Goal: Transaction & Acquisition: Purchase product/service

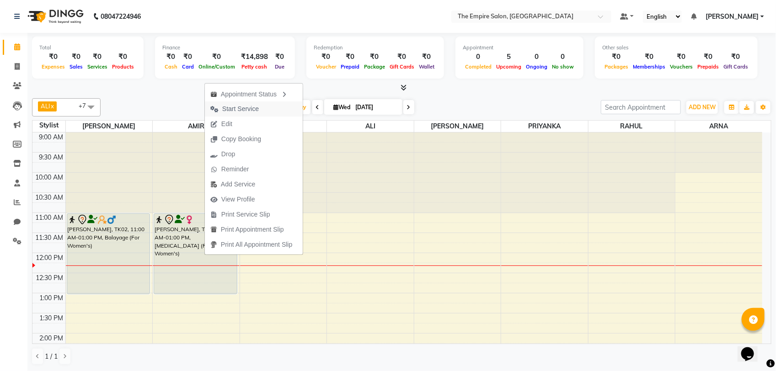
click at [249, 111] on span "Start Service" at bounding box center [240, 109] width 37 height 10
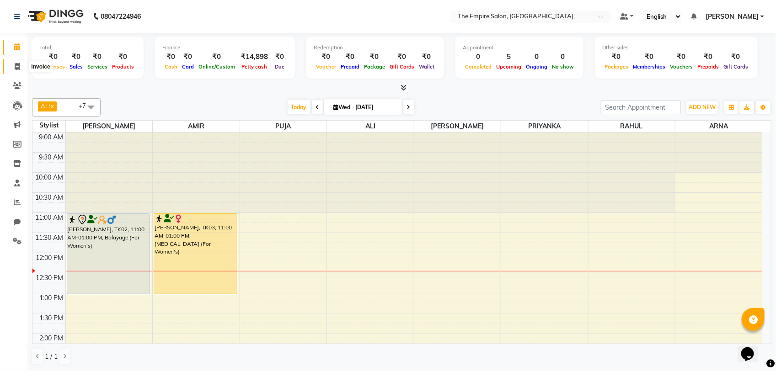
click at [21, 69] on span at bounding box center [17, 67] width 16 height 11
select select "service"
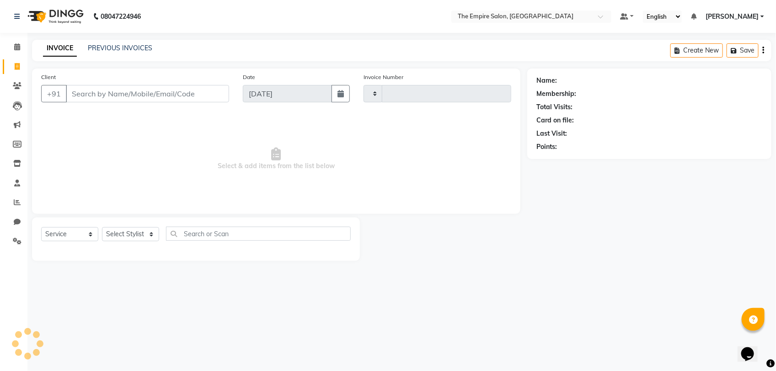
type input "1329"
select select "8221"
click at [82, 234] on select "Select Service Product Membership Package Voucher Prepaid Gift Card" at bounding box center [69, 234] width 57 height 14
click at [137, 238] on select "Select Stylist ALI [PERSON_NAME] [PERSON_NAME] [PERSON_NAME] [PERSON_NAME] PRIY…" at bounding box center [130, 234] width 57 height 14
select select "78690"
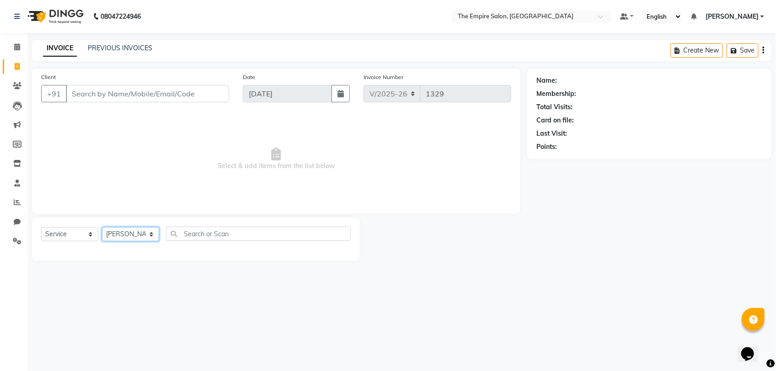
click at [102, 227] on select "Select Stylist ALI [PERSON_NAME] [PERSON_NAME] [PERSON_NAME] [PERSON_NAME] PRIY…" at bounding box center [130, 234] width 57 height 14
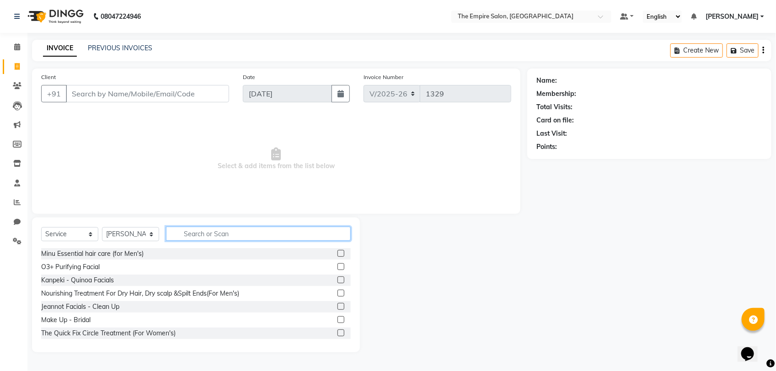
click at [196, 228] on input "text" at bounding box center [258, 234] width 185 height 14
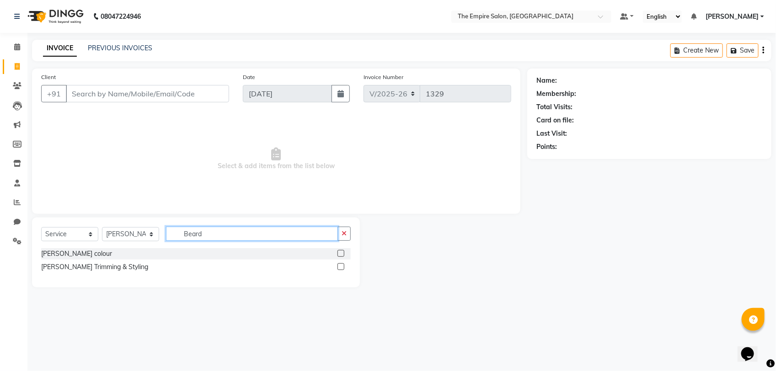
type input "Beard"
click at [145, 266] on div "[PERSON_NAME] Trimming & Styling" at bounding box center [195, 266] width 309 height 11
click at [336, 267] on div "[PERSON_NAME] Trimming & Styling" at bounding box center [195, 266] width 309 height 11
click at [340, 268] on label at bounding box center [340, 266] width 7 height 7
click at [340, 268] on input "checkbox" at bounding box center [340, 267] width 6 height 6
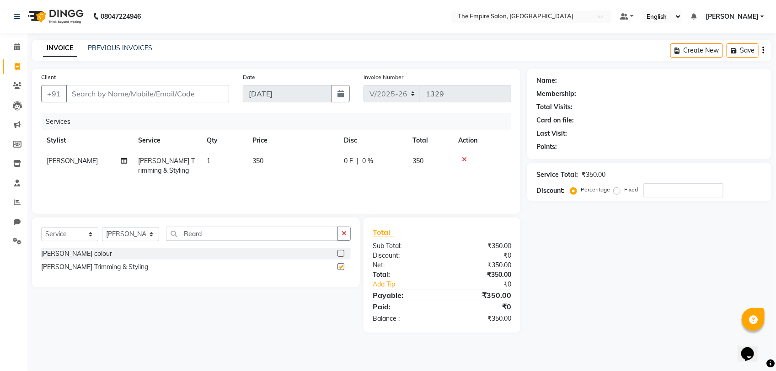
checkbox input "false"
click at [156, 92] on input "Client" at bounding box center [147, 93] width 163 height 17
click at [197, 93] on input "Client" at bounding box center [147, 93] width 163 height 17
type input "8"
type input "0"
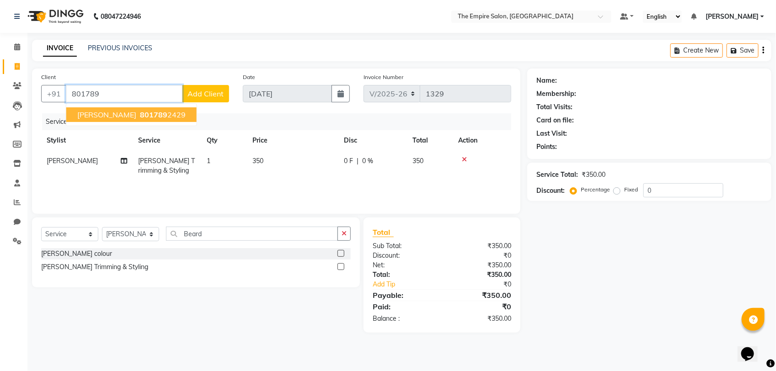
click at [115, 109] on button "K [PERSON_NAME] 801789 2429" at bounding box center [131, 114] width 130 height 15
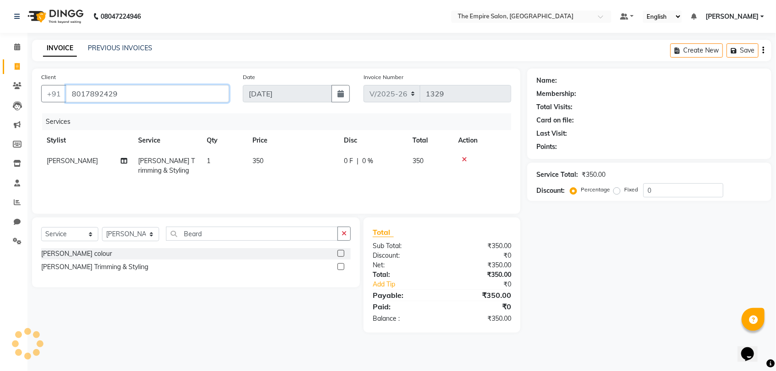
type input "8017892429"
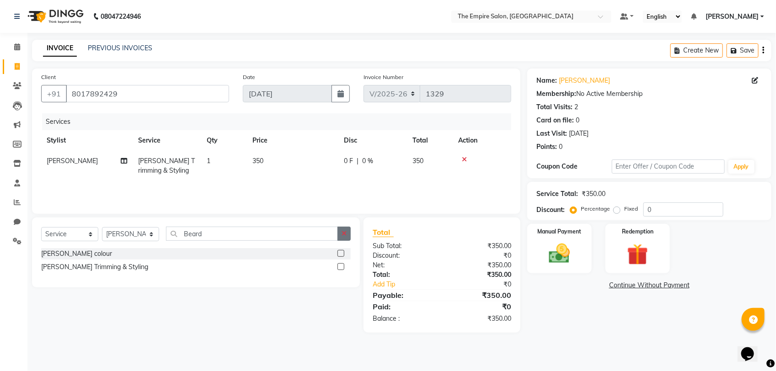
click at [349, 239] on button "button" at bounding box center [343, 234] width 13 height 14
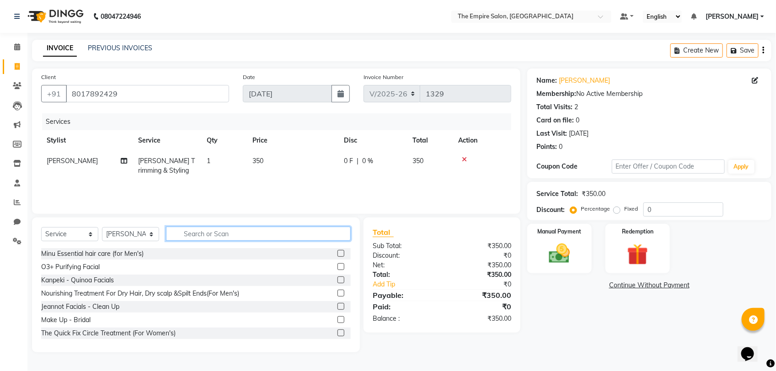
click at [323, 232] on input "text" at bounding box center [258, 234] width 185 height 14
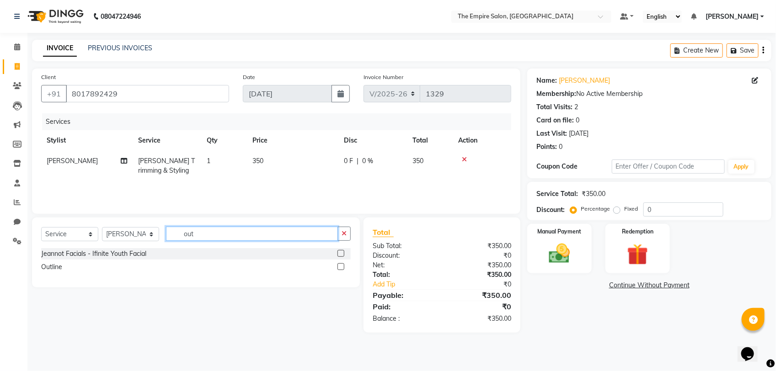
type input "out"
click at [340, 268] on label at bounding box center [340, 266] width 7 height 7
click at [340, 268] on input "checkbox" at bounding box center [340, 267] width 6 height 6
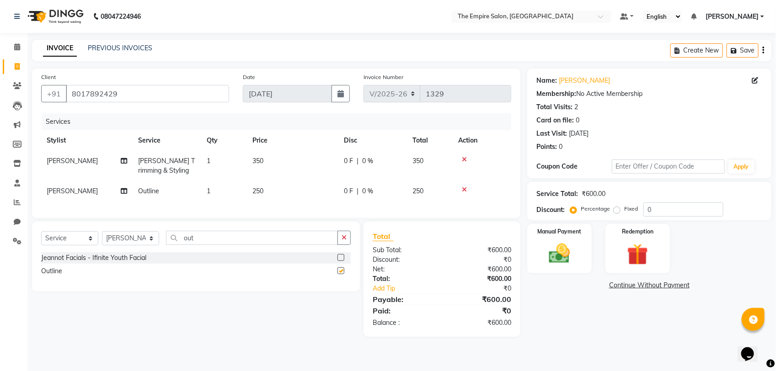
checkbox input "false"
click at [574, 254] on img at bounding box center [559, 254] width 36 height 26
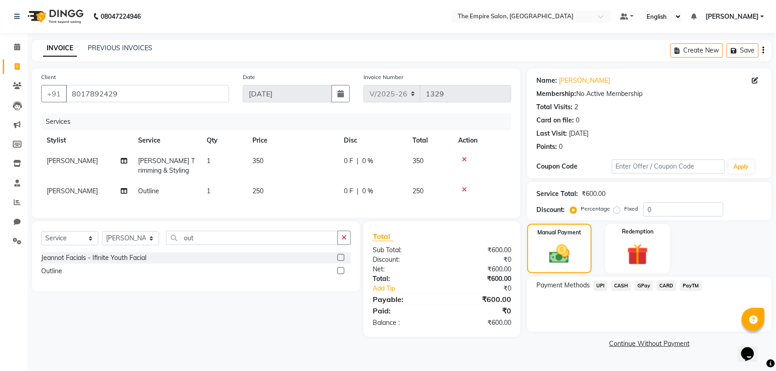
click at [606, 288] on span "UPI" at bounding box center [600, 286] width 14 height 11
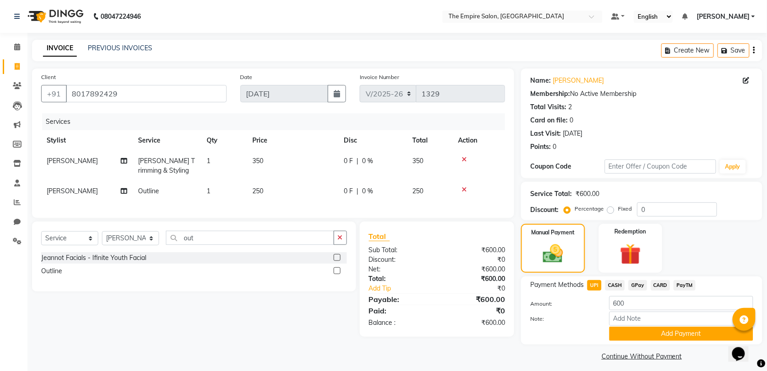
scroll to position [5, 0]
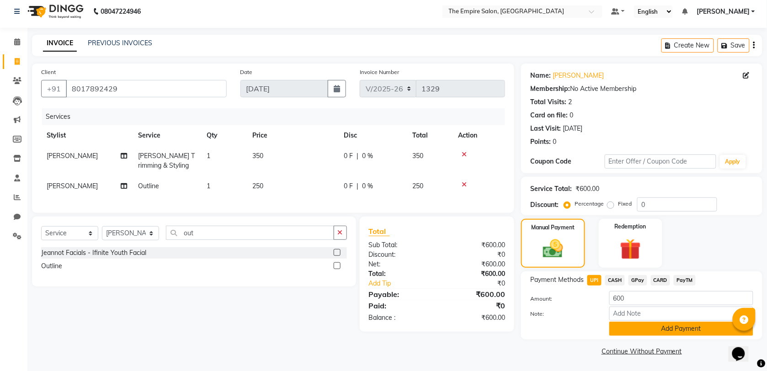
click at [684, 323] on button "Add Payment" at bounding box center [681, 329] width 144 height 14
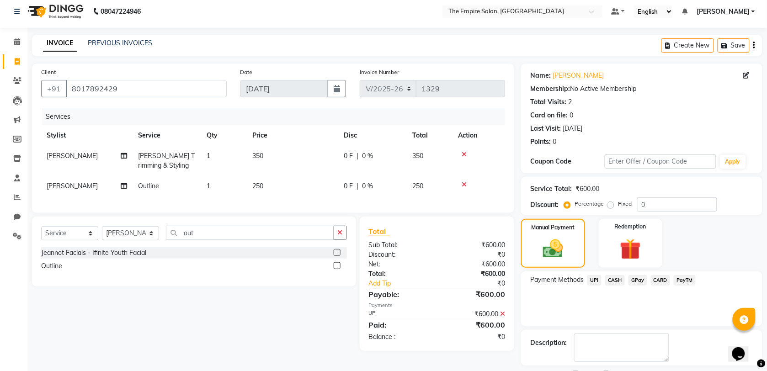
scroll to position [44, 0]
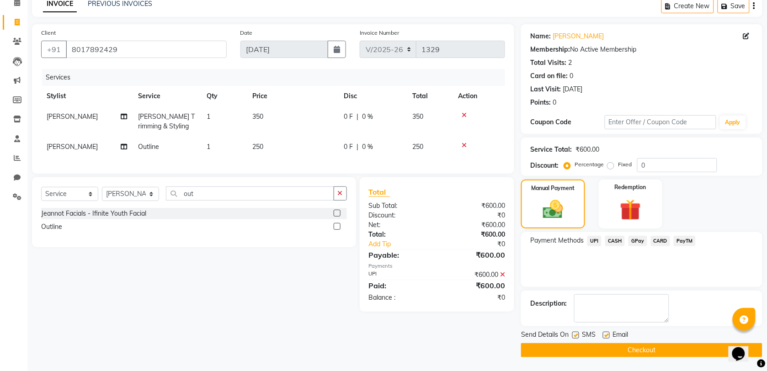
click at [632, 348] on button "Checkout" at bounding box center [641, 350] width 241 height 14
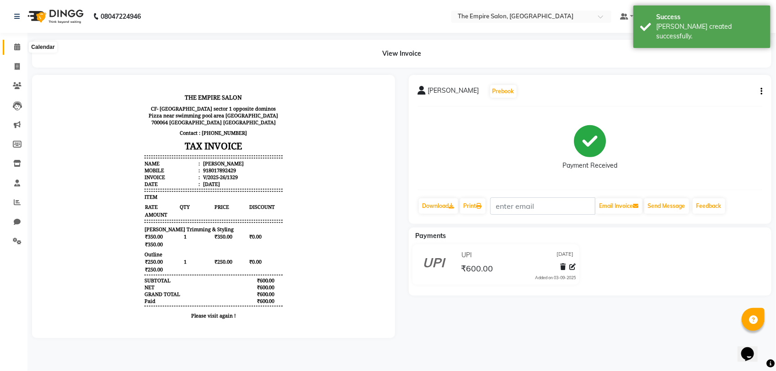
click at [21, 48] on span at bounding box center [17, 47] width 16 height 11
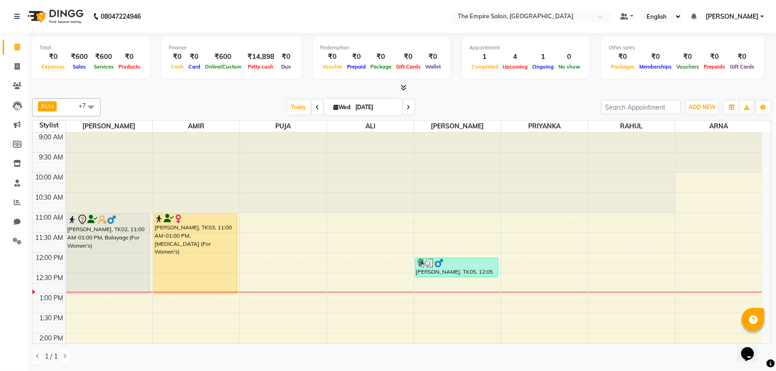
click at [409, 111] on span at bounding box center [408, 107] width 11 height 14
type input "[DATE]"
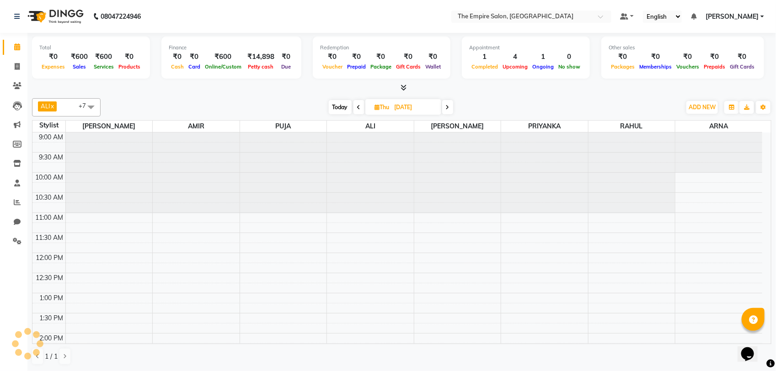
scroll to position [122, 0]
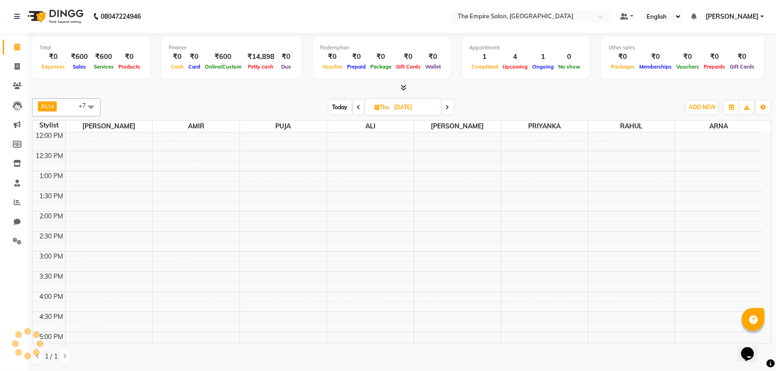
click at [409, 111] on input "[DATE]" at bounding box center [415, 108] width 46 height 14
select select "9"
select select "2025"
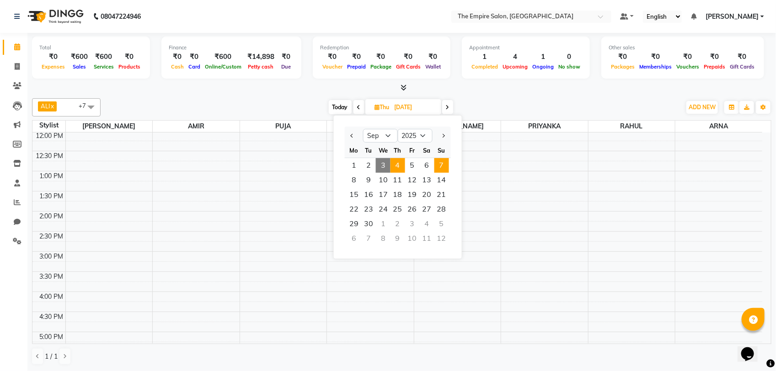
click at [440, 163] on span "7" at bounding box center [441, 165] width 15 height 15
type input "[DATE]"
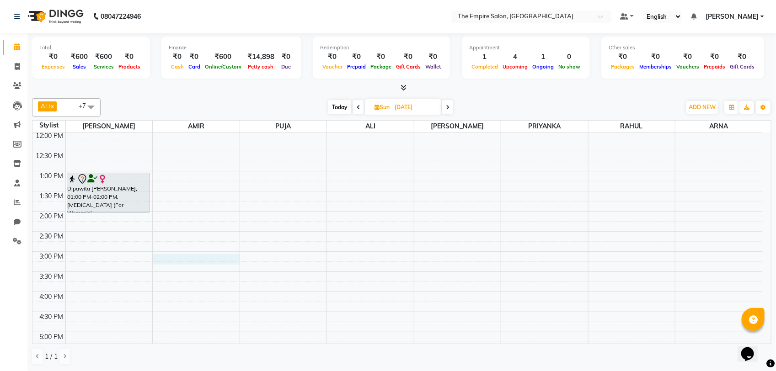
click at [160, 259] on div "9:00 AM 9:30 AM 10:00 AM 10:30 AM 11:00 AM 11:30 AM 12:00 PM 12:30 PM 1:00 PM 1…" at bounding box center [396, 272] width 729 height 522
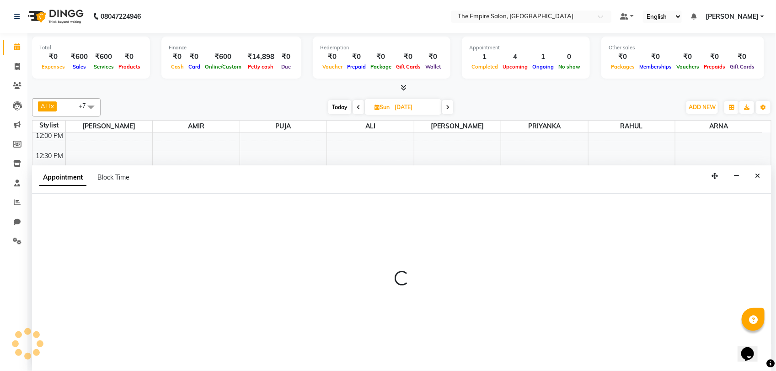
select select "78687"
select select "900"
select select "tentative"
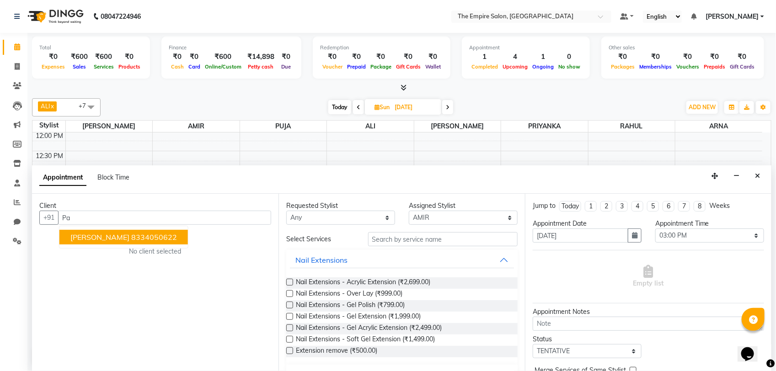
type input "P"
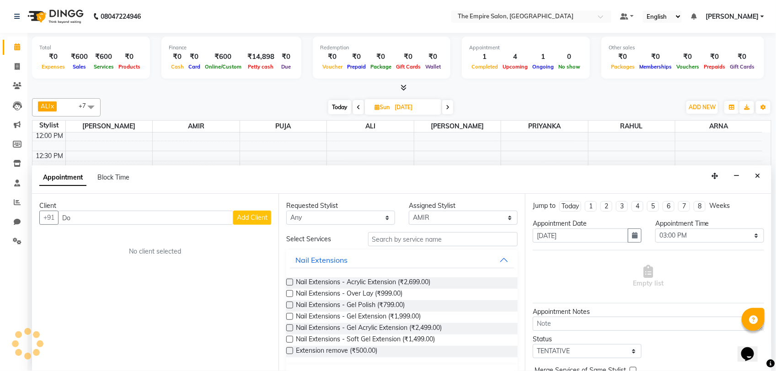
type input "D"
type input "G"
type input "P"
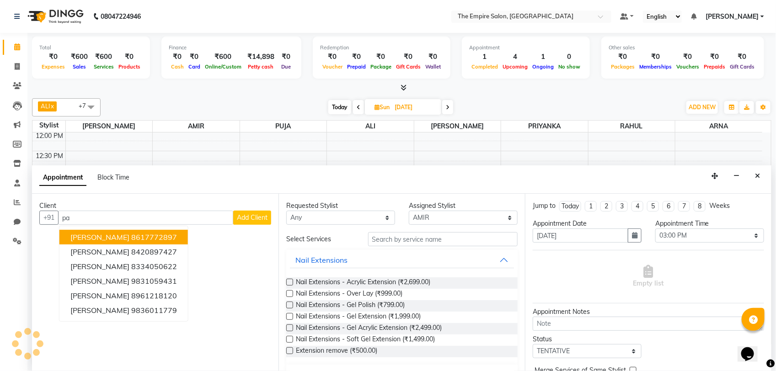
type input "p"
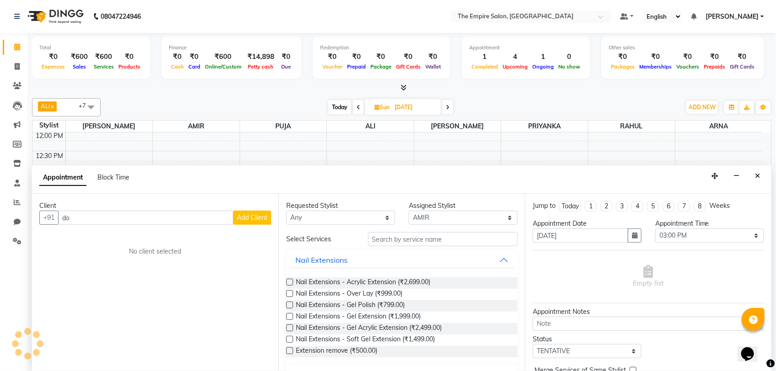
type input "d"
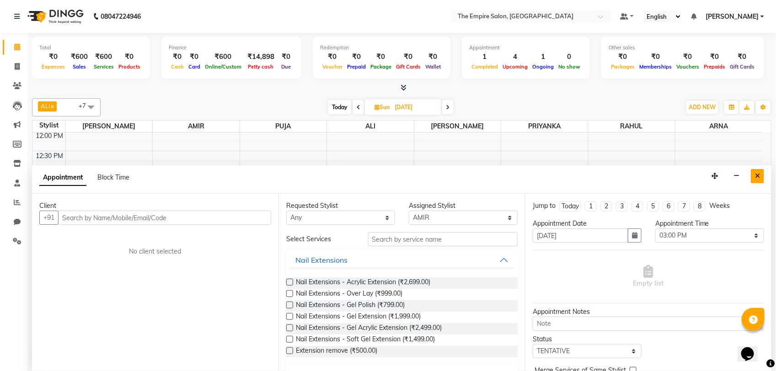
click at [753, 179] on button "Close" at bounding box center [756, 176] width 13 height 14
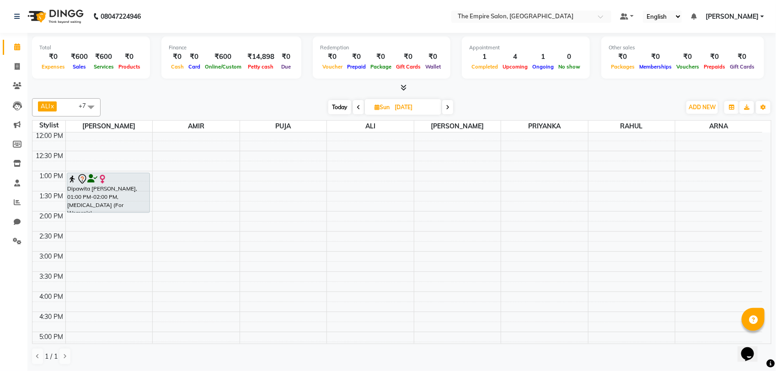
click at [343, 104] on span "Today" at bounding box center [339, 107] width 23 height 14
type input "[DATE]"
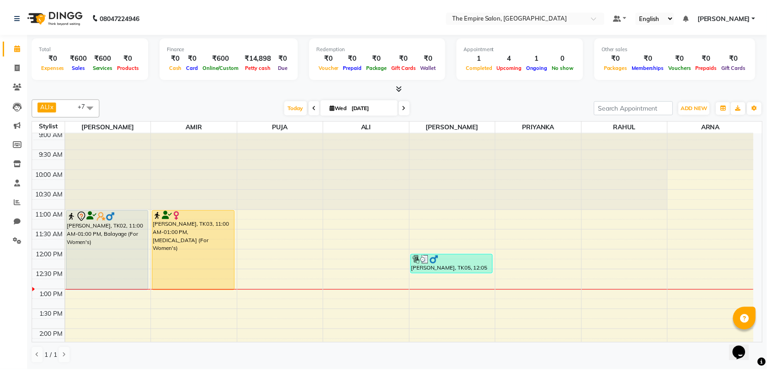
scroll to position [0, 0]
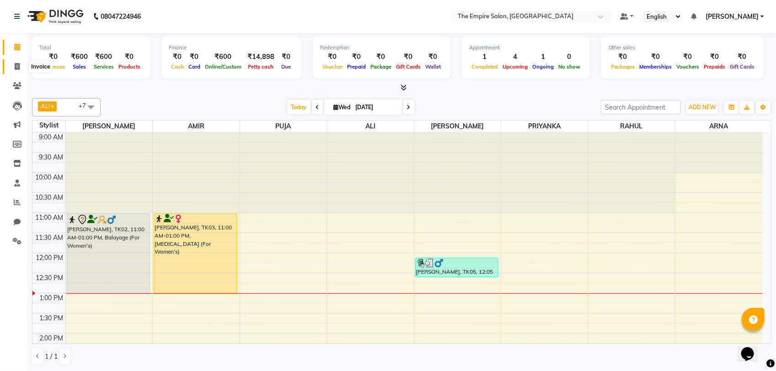
click at [15, 62] on span at bounding box center [17, 67] width 16 height 11
select select "service"
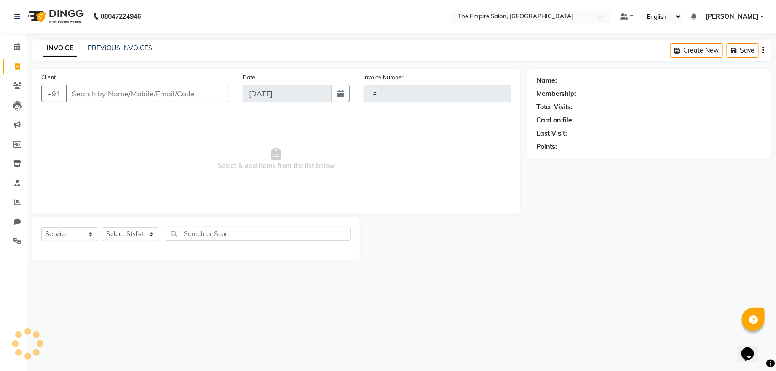
type input "1330"
select select "8221"
click at [80, 91] on input "Client" at bounding box center [147, 93] width 163 height 17
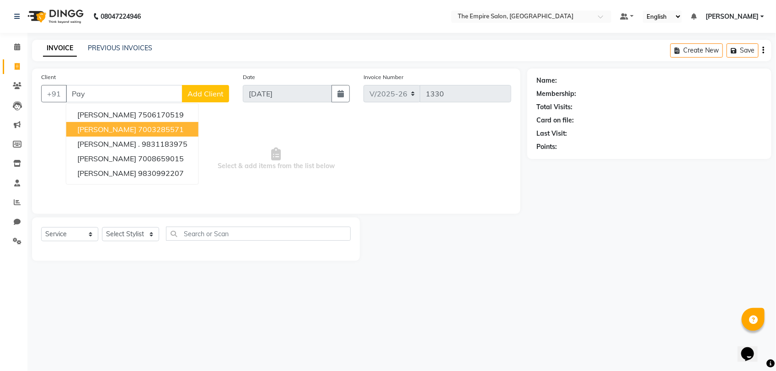
click at [142, 127] on ngb-highlight "7003285571" at bounding box center [161, 129] width 46 height 9
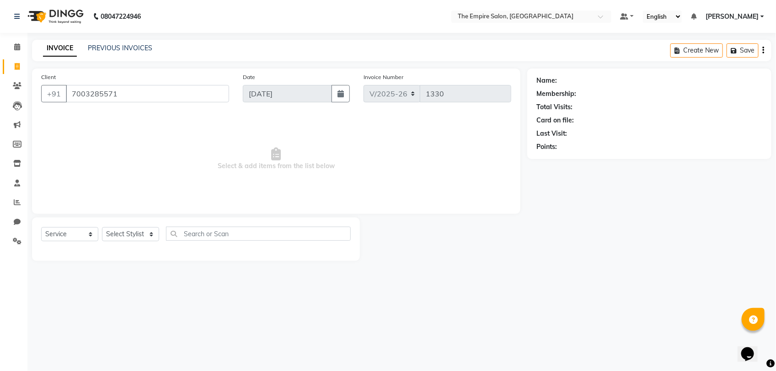
type input "7003285571"
click at [126, 231] on select "Select Stylist ALI [PERSON_NAME] [PERSON_NAME] [PERSON_NAME] [PERSON_NAME] PRIY…" at bounding box center [130, 234] width 57 height 14
select select "78687"
click at [102, 227] on select "Select Stylist ALI [PERSON_NAME] [PERSON_NAME] [PERSON_NAME] [PERSON_NAME] PRIY…" at bounding box center [130, 234] width 57 height 14
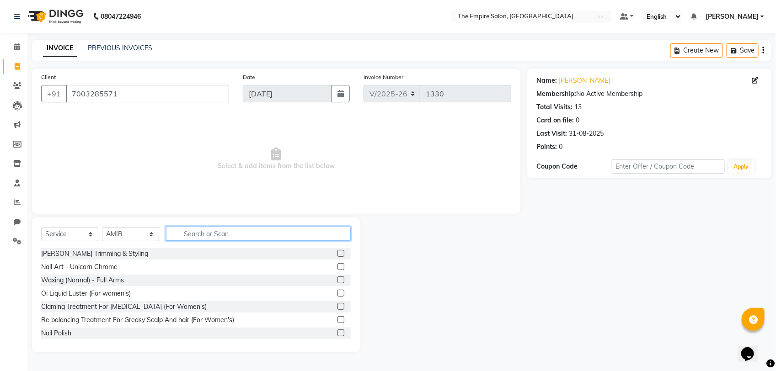
click at [192, 238] on input "text" at bounding box center [258, 234] width 185 height 14
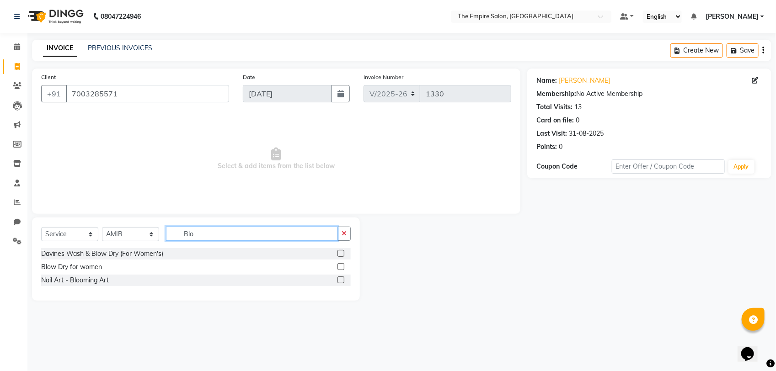
type input "Blo"
click at [341, 266] on label at bounding box center [340, 266] width 7 height 7
click at [341, 266] on input "checkbox" at bounding box center [340, 267] width 6 height 6
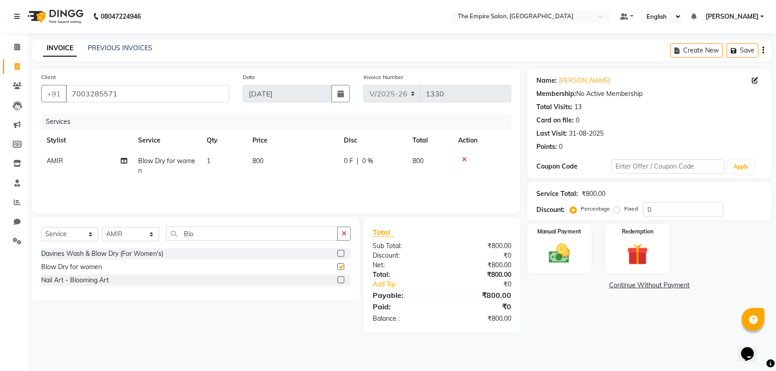
checkbox input "false"
click at [346, 238] on button "button" at bounding box center [343, 234] width 13 height 14
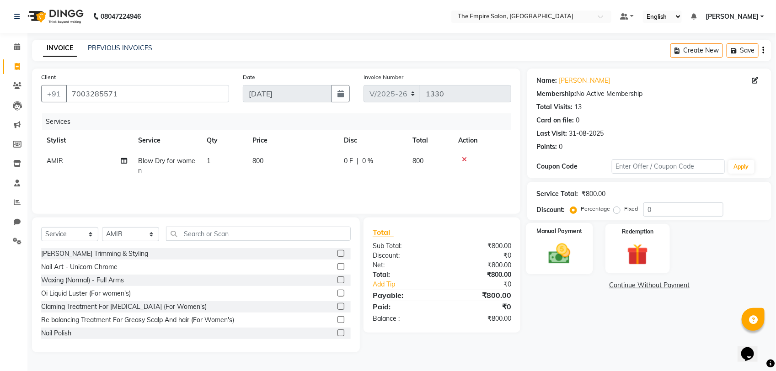
click at [566, 241] on img at bounding box center [559, 254] width 36 height 26
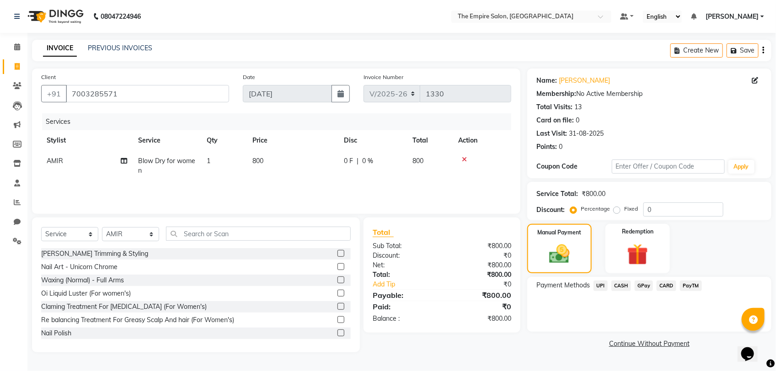
click at [598, 287] on span "UPI" at bounding box center [600, 286] width 14 height 11
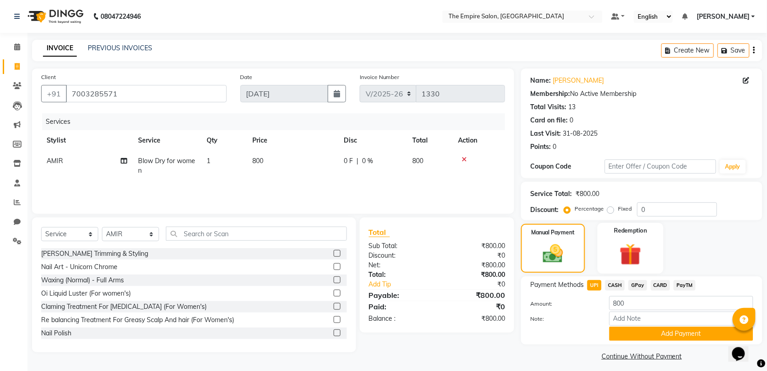
scroll to position [5, 0]
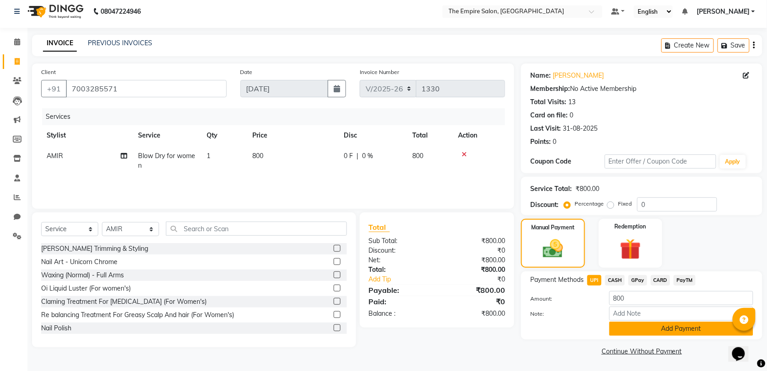
click at [672, 327] on button "Add Payment" at bounding box center [681, 329] width 144 height 14
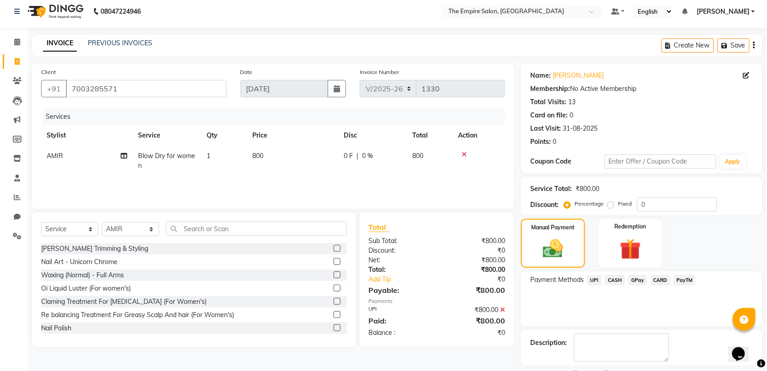
scroll to position [44, 0]
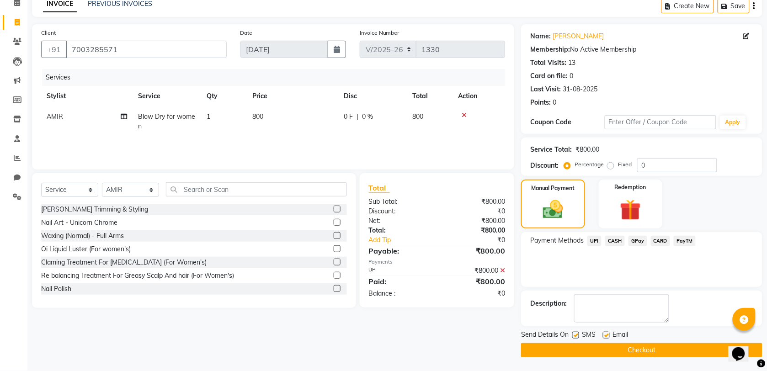
click at [640, 352] on button "Checkout" at bounding box center [641, 350] width 241 height 14
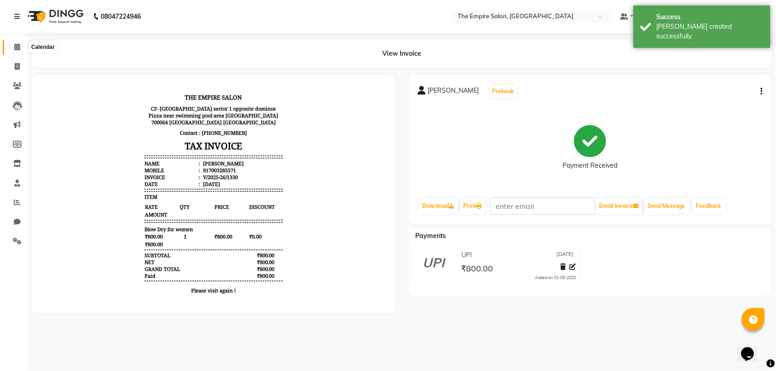
click at [12, 46] on span at bounding box center [17, 47] width 16 height 11
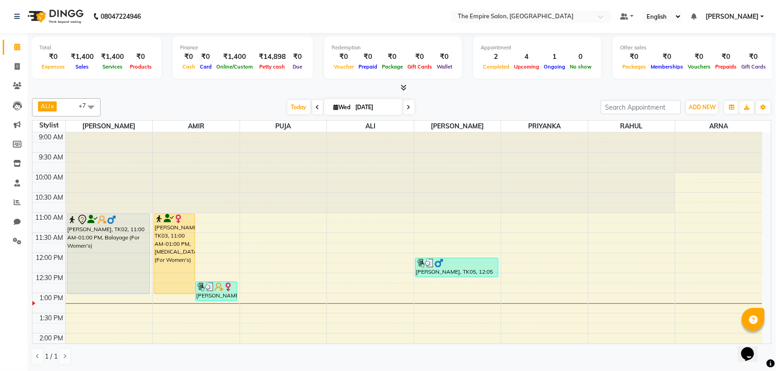
click at [408, 106] on icon at bounding box center [409, 107] width 4 height 5
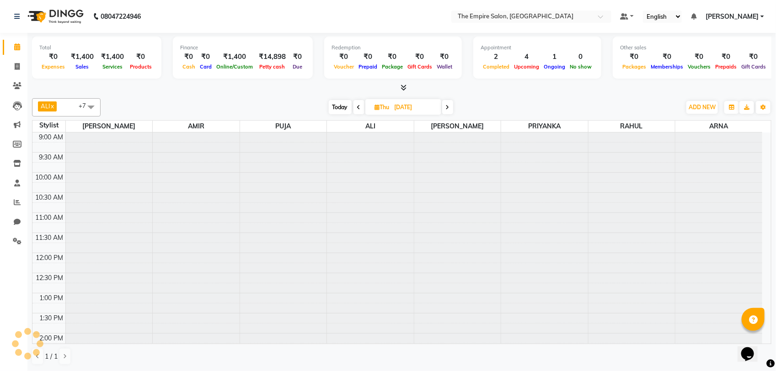
scroll to position [163, 0]
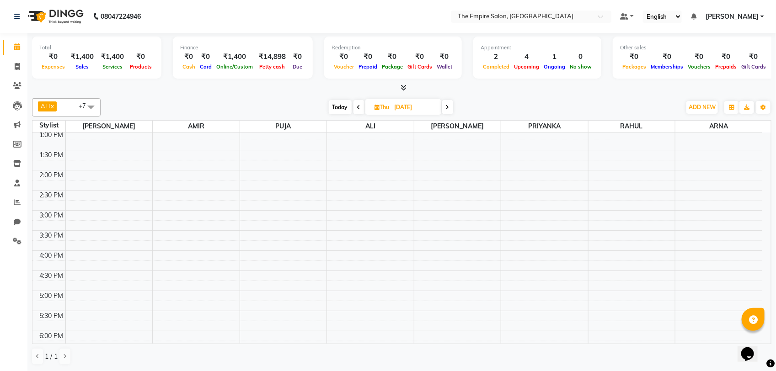
click at [448, 107] on icon at bounding box center [448, 107] width 4 height 5
click at [448, 107] on span at bounding box center [446, 107] width 11 height 14
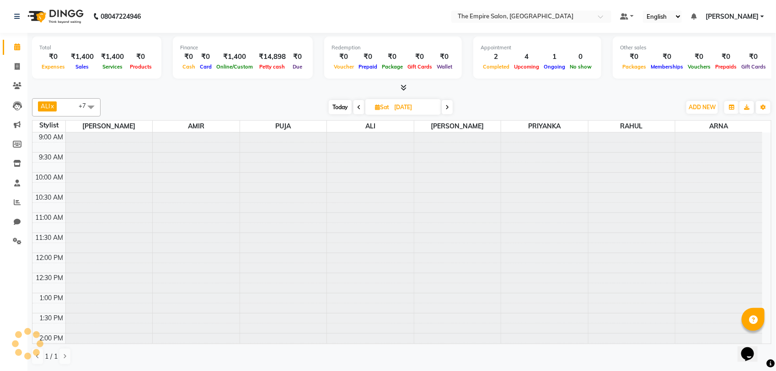
click at [448, 107] on icon at bounding box center [447, 107] width 4 height 5
type input "[DATE]"
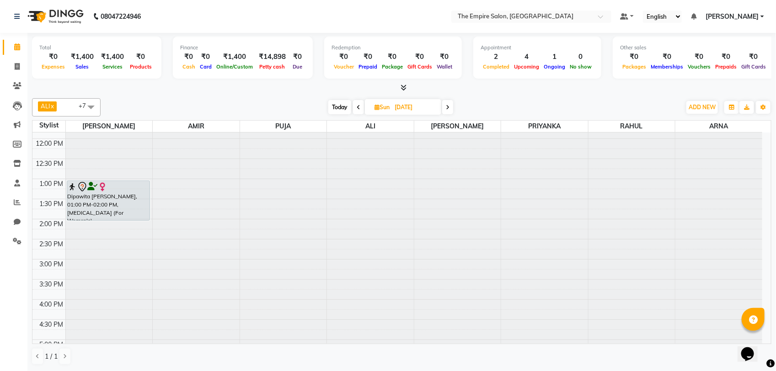
scroll to position [171, 0]
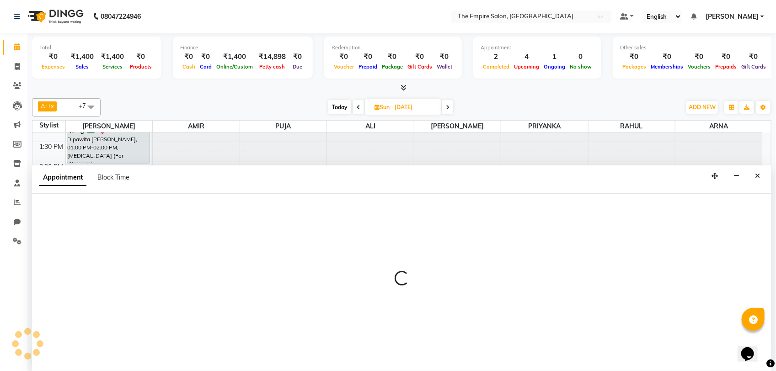
select select "78686"
select select "900"
select select "tentative"
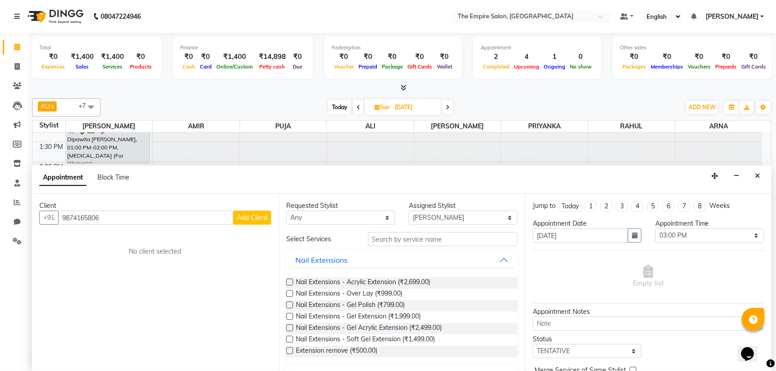
type input "9874165806"
click at [255, 212] on button "Add Client" at bounding box center [252, 218] width 38 height 14
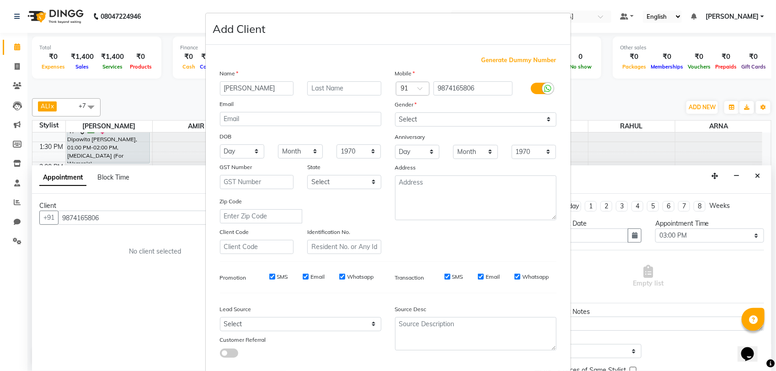
type input "[PERSON_NAME]"
click at [350, 90] on input "text" at bounding box center [344, 88] width 74 height 14
type input "[PERSON_NAME]"
click at [428, 113] on select "Select [DEMOGRAPHIC_DATA] [DEMOGRAPHIC_DATA] Other Prefer Not To Say" at bounding box center [475, 119] width 161 height 14
select select "[DEMOGRAPHIC_DATA]"
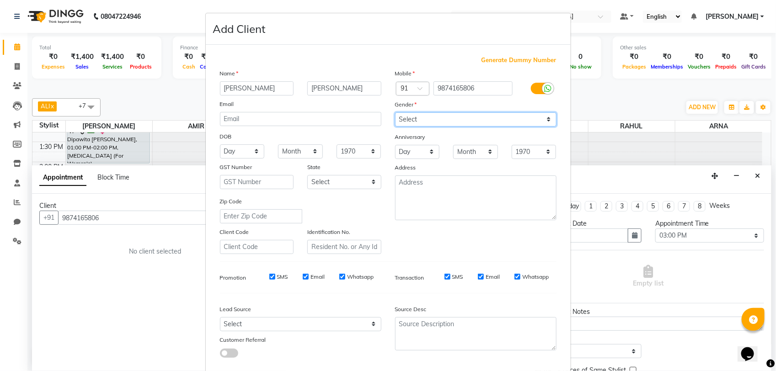
click at [395, 112] on select "Select [DEMOGRAPHIC_DATA] [DEMOGRAPHIC_DATA] Other Prefer Not To Say" at bounding box center [475, 119] width 161 height 14
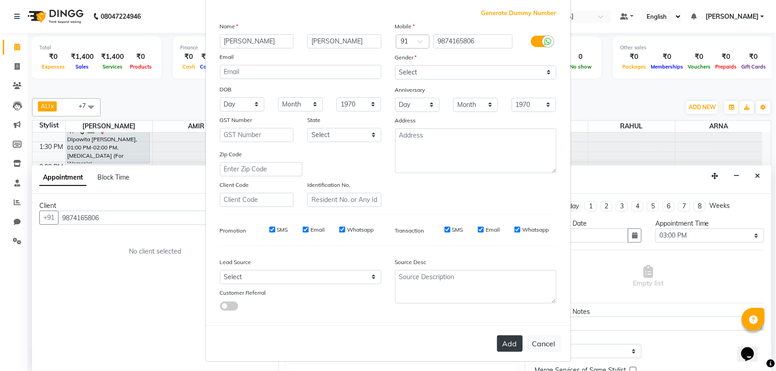
click at [500, 341] on button "Add" at bounding box center [510, 343] width 26 height 16
select select
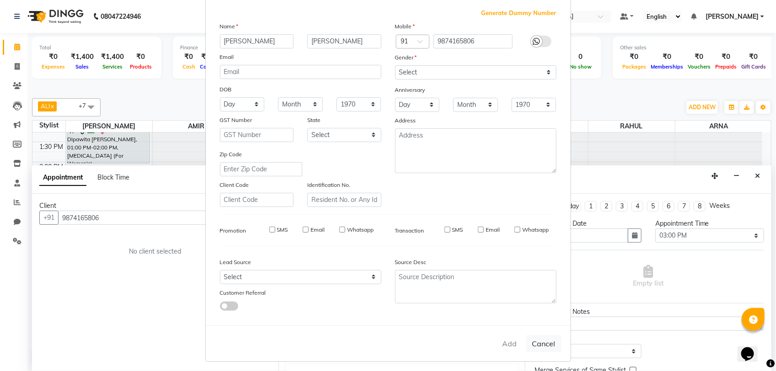
select select
checkbox input "false"
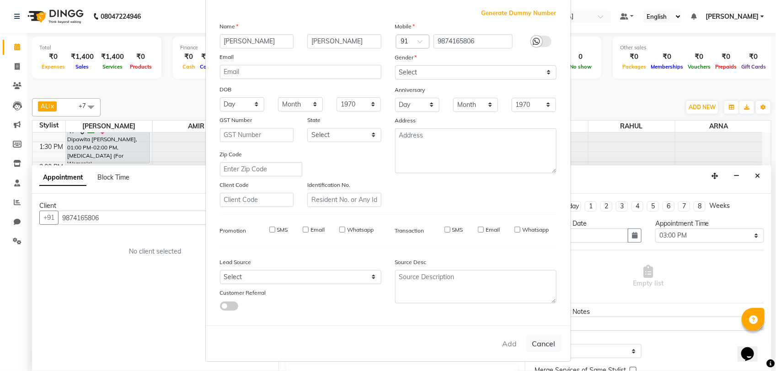
checkbox input "false"
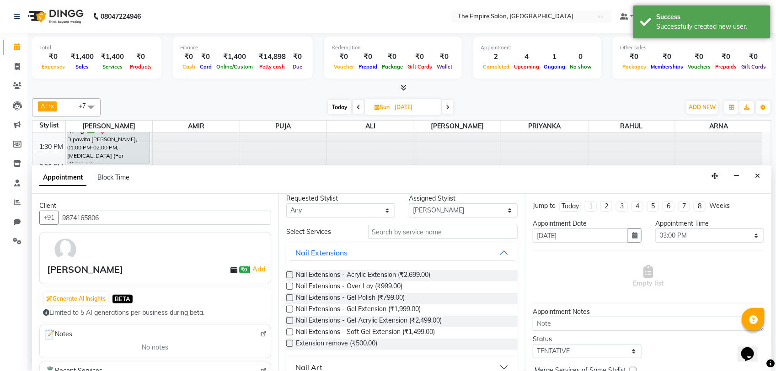
scroll to position [0, 0]
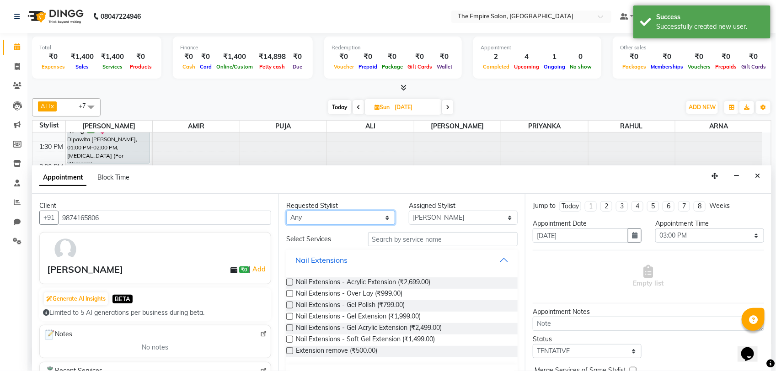
click at [310, 216] on select "Any [PERSON_NAME] [PERSON_NAME] [PERSON_NAME] [PERSON_NAME] PRIYANKA PUJA [PERS…" at bounding box center [340, 218] width 109 height 14
select select "78687"
click at [286, 211] on select "Any [PERSON_NAME] [PERSON_NAME] [PERSON_NAME] [PERSON_NAME] PRIYANKA PUJA [PERS…" at bounding box center [340, 218] width 109 height 14
select select "78687"
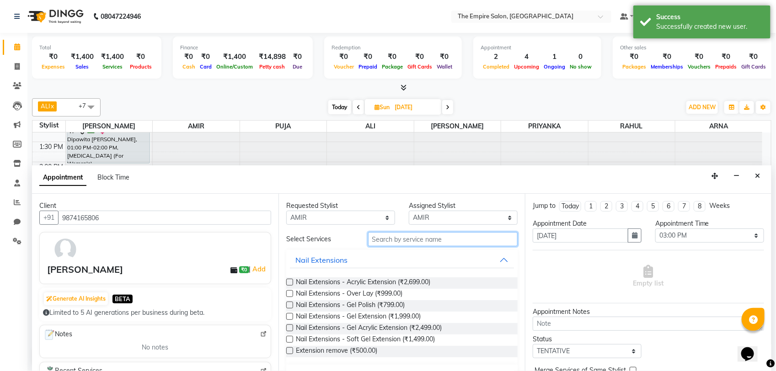
click at [442, 238] on input "text" at bounding box center [442, 239] width 149 height 14
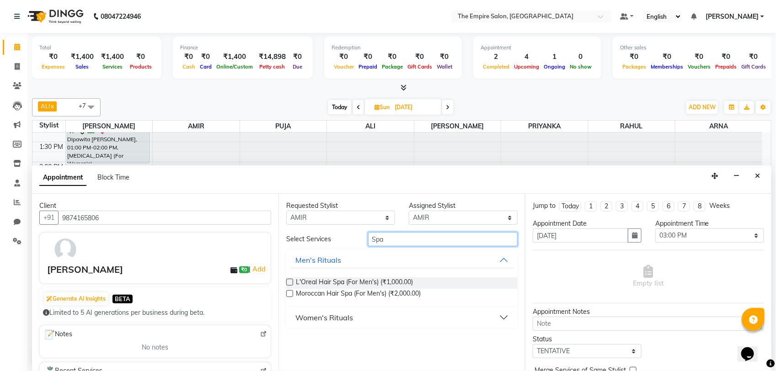
type input "Spa"
click at [387, 317] on button "Women's Rituals" at bounding box center [402, 317] width 224 height 16
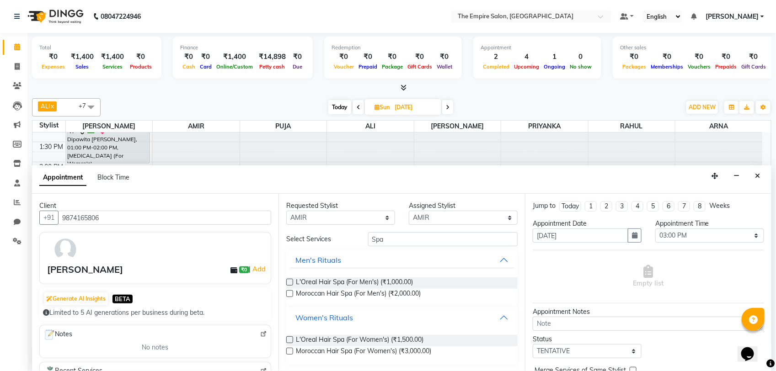
scroll to position [1, 0]
click at [376, 340] on span "L'Oreal Hair Spa (For Women's) (₹1,500.00)" at bounding box center [360, 339] width 128 height 11
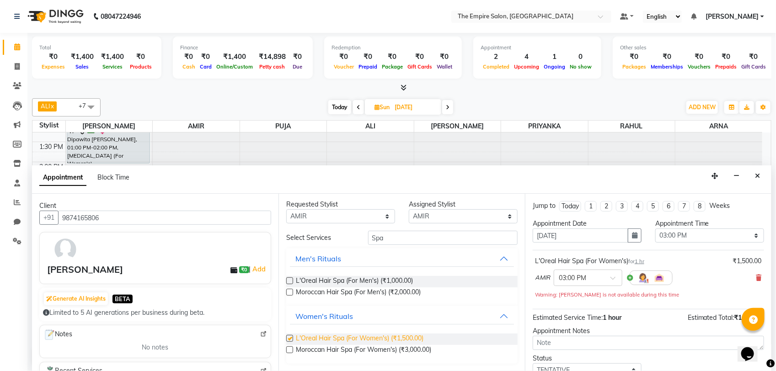
checkbox input "false"
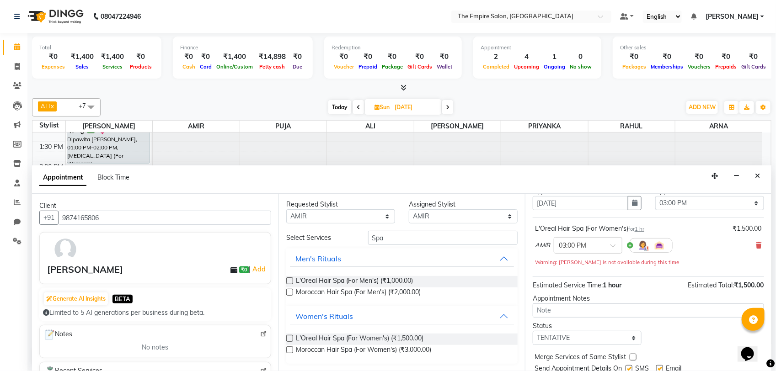
scroll to position [65, 0]
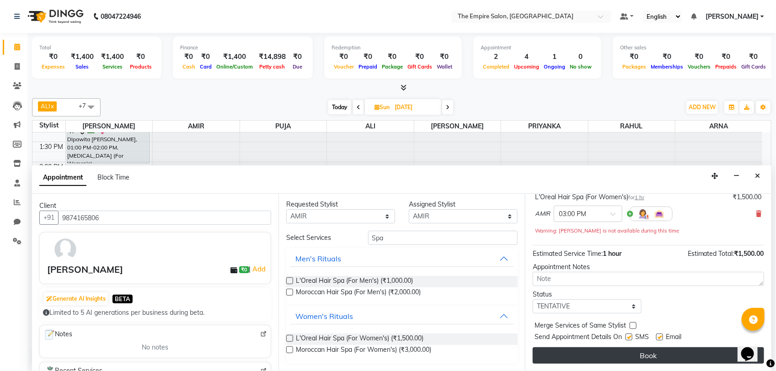
click at [642, 357] on button "Book" at bounding box center [647, 355] width 231 height 16
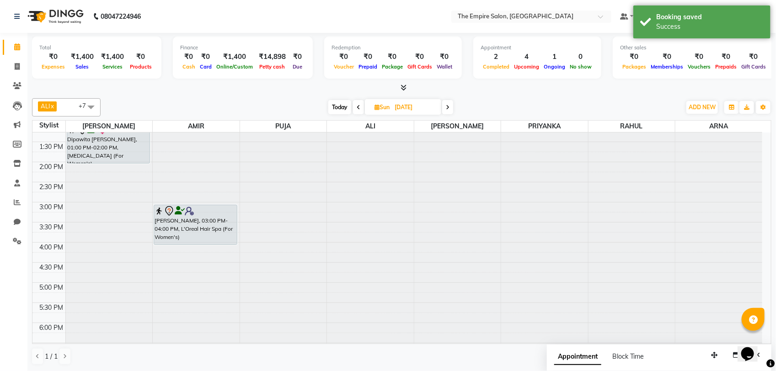
click at [333, 106] on span "Today" at bounding box center [339, 107] width 23 height 14
type input "[DATE]"
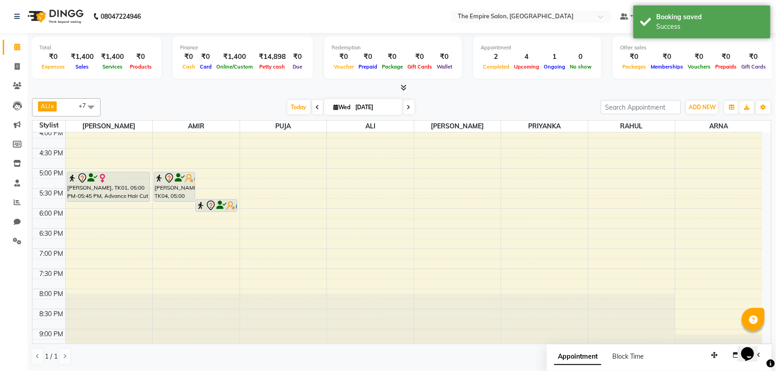
scroll to position [229, 0]
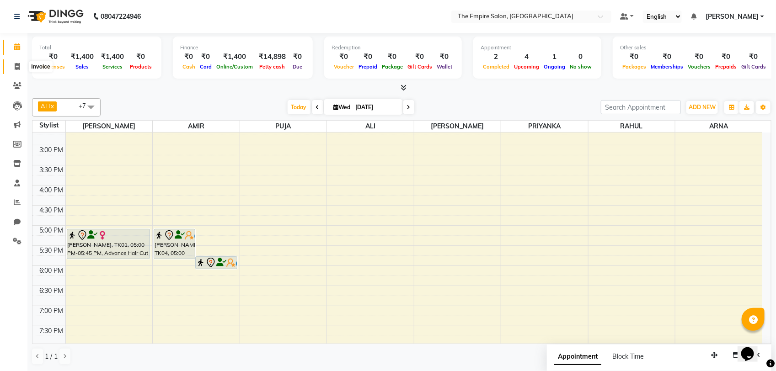
click at [13, 69] on span at bounding box center [17, 67] width 16 height 11
select select "service"
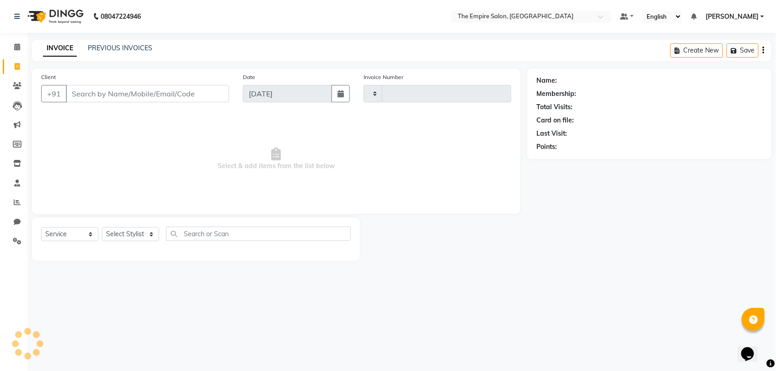
type input "1331"
select select "8221"
click at [81, 94] on input "Client" at bounding box center [147, 93] width 163 height 17
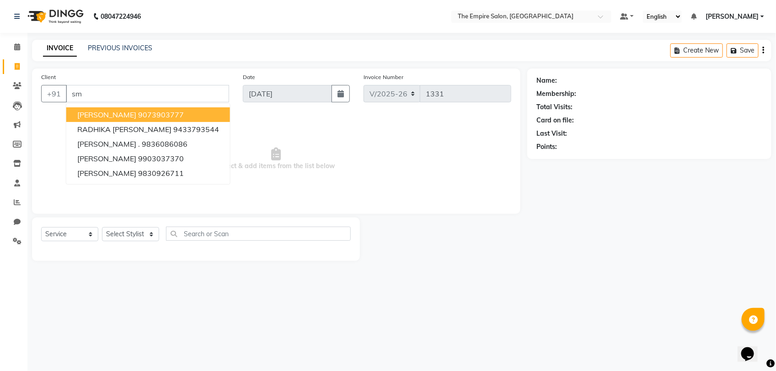
type input "s"
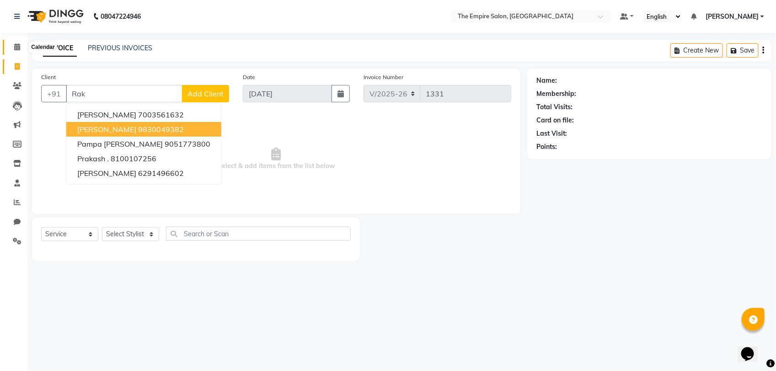
type input "Rak"
click at [15, 48] on icon at bounding box center [17, 46] width 6 height 7
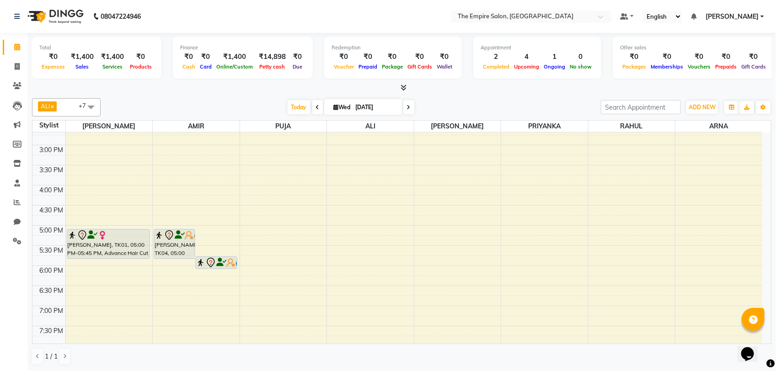
scroll to position [203, 0]
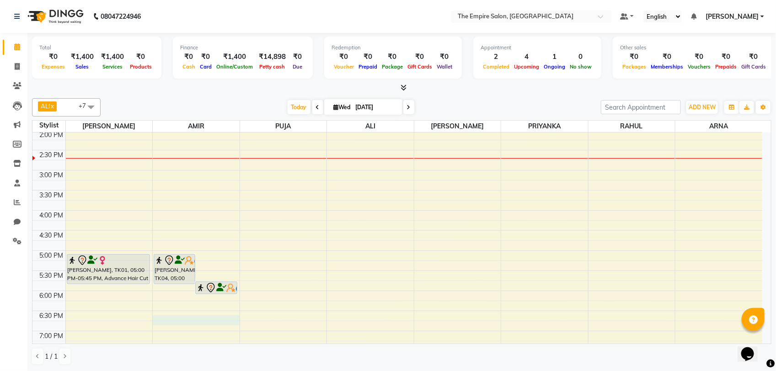
click at [188, 324] on div "9:00 AM 9:30 AM 10:00 AM 10:30 AM 11:00 AM 11:30 AM 12:00 PM 12:30 PM 1:00 PM 1…" at bounding box center [396, 190] width 729 height 522
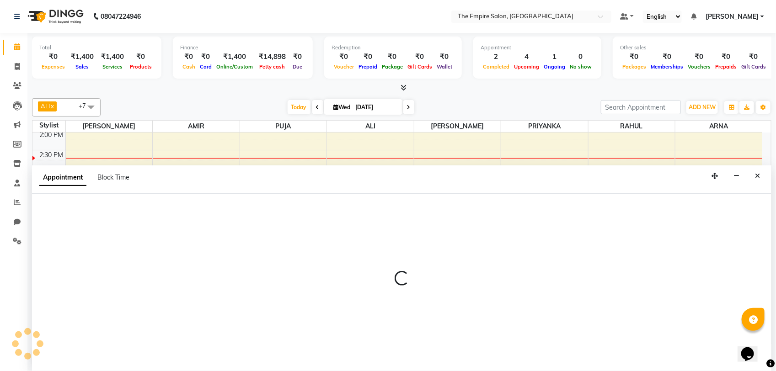
select select "78687"
select select "tentative"
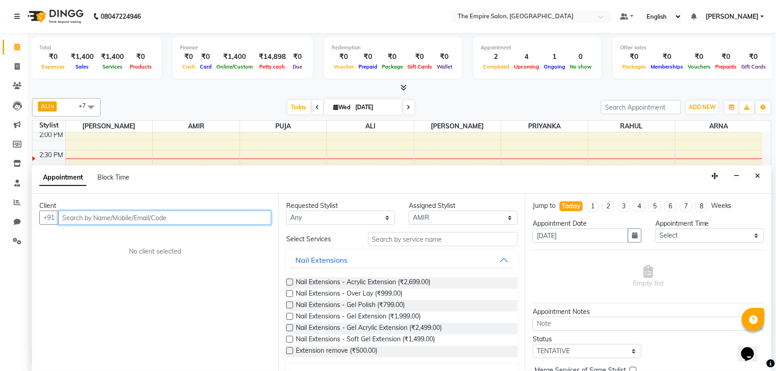
click at [131, 138] on div "9:00 AM 9:30 AM 10:00 AM 10:30 AM 11:00 AM 11:30 AM 12:00 PM 12:30 PM 1:00 PM 1…" at bounding box center [396, 190] width 729 height 522
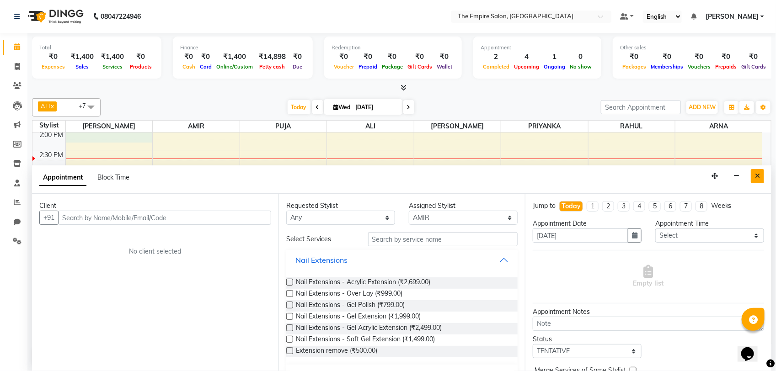
click at [752, 178] on button "Close" at bounding box center [756, 176] width 13 height 14
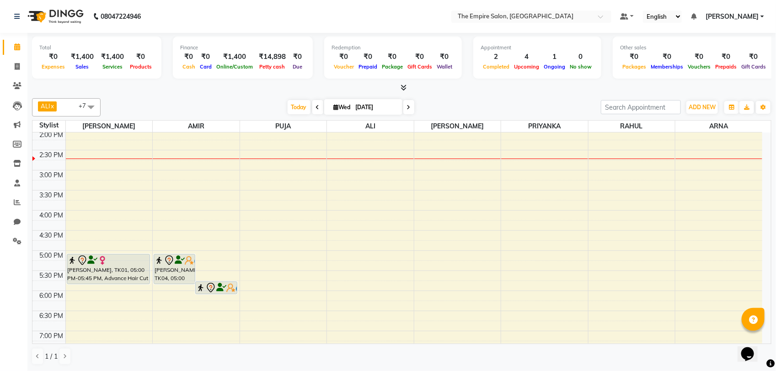
click at [407, 108] on icon at bounding box center [409, 107] width 4 height 5
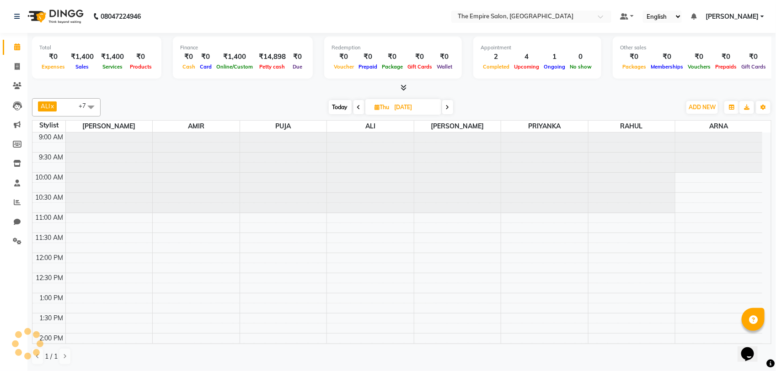
scroll to position [204, 0]
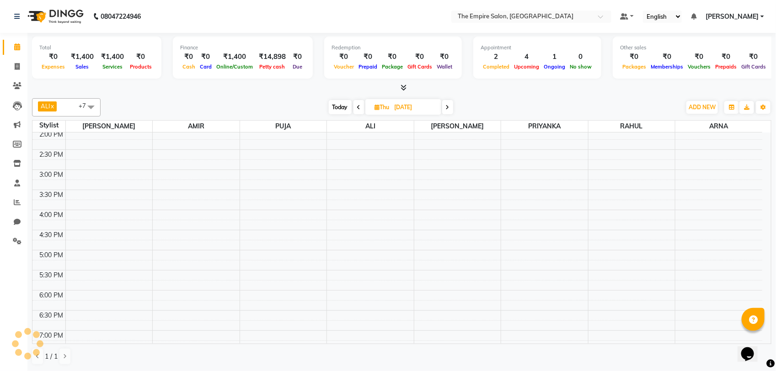
click at [451, 106] on span at bounding box center [447, 107] width 11 height 14
type input "[DATE]"
click at [420, 113] on input "[DATE]" at bounding box center [413, 108] width 46 height 14
select select "9"
select select "2025"
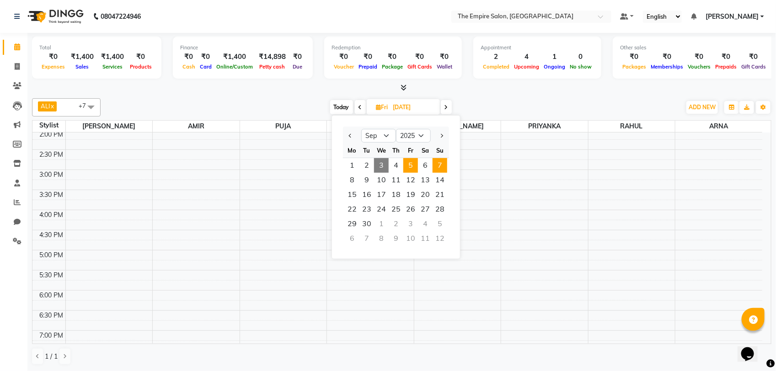
click at [438, 168] on span "7" at bounding box center [439, 165] width 15 height 15
type input "[DATE]"
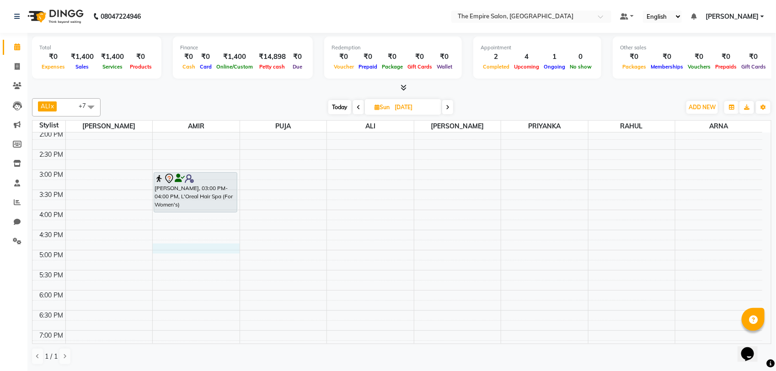
click at [186, 254] on div "9:00 AM 9:30 AM 10:00 AM 10:30 AM 11:00 AM 11:30 AM 12:00 PM 12:30 PM 1:00 PM 1…" at bounding box center [396, 190] width 729 height 522
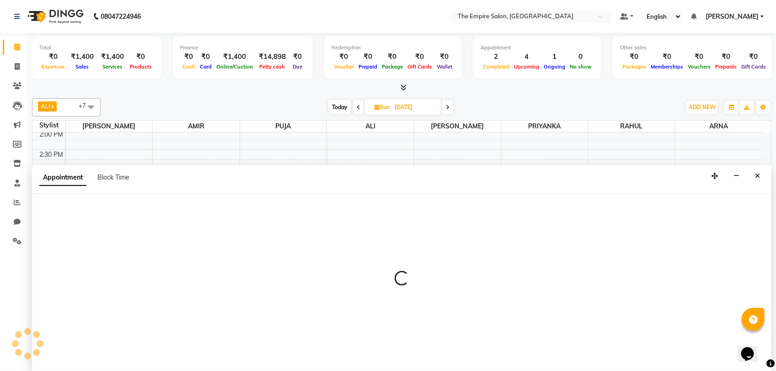
select select "78687"
select select "tentative"
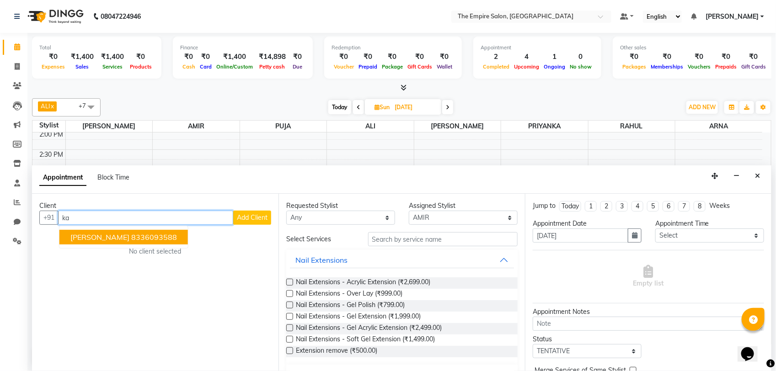
type input "k"
click at [108, 239] on ngb-highlight "9073142590" at bounding box center [121, 237] width 46 height 9
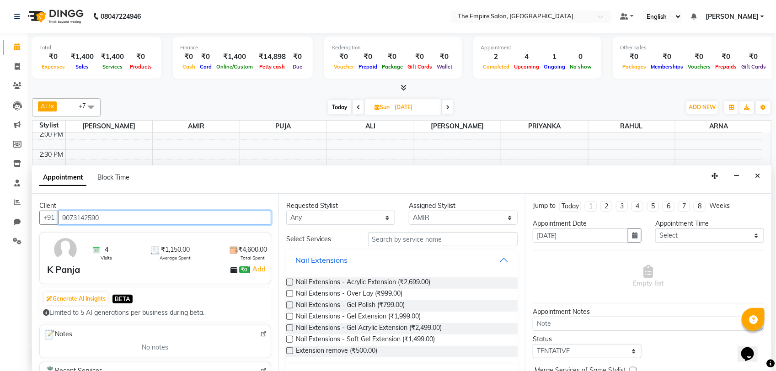
type input "9073142590"
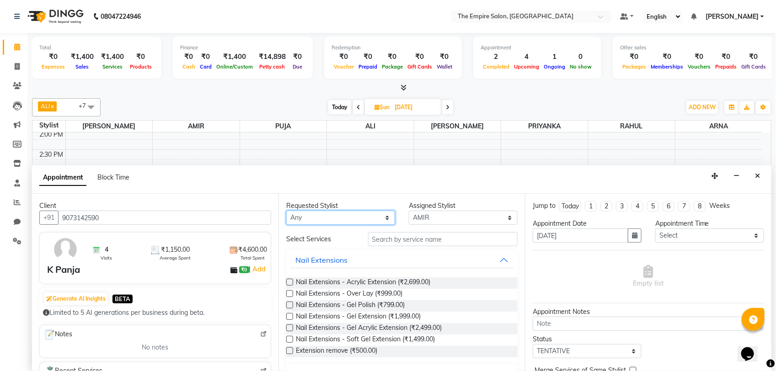
click at [309, 218] on select "Any [PERSON_NAME] [PERSON_NAME] [PERSON_NAME] [PERSON_NAME] PRIYANKA PUJA [PERS…" at bounding box center [340, 218] width 109 height 14
select select "78687"
click at [286, 211] on select "Any [PERSON_NAME] [PERSON_NAME] [PERSON_NAME] [PERSON_NAME] PRIYANKA PUJA [PERS…" at bounding box center [340, 218] width 109 height 14
click at [442, 244] on input "text" at bounding box center [442, 239] width 149 height 14
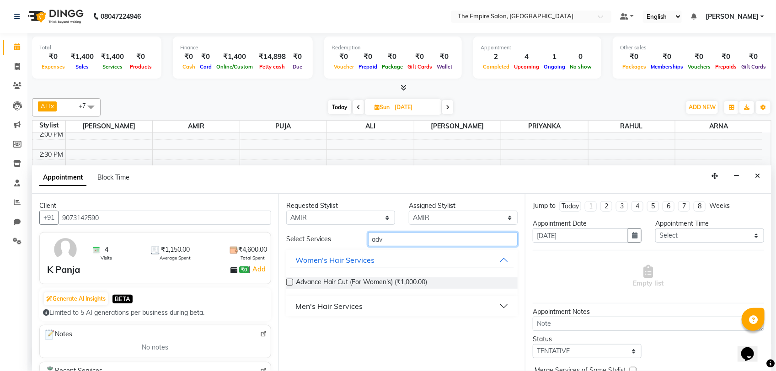
type input "adv"
click at [375, 308] on button "Men's Hair Services" at bounding box center [402, 306] width 224 height 16
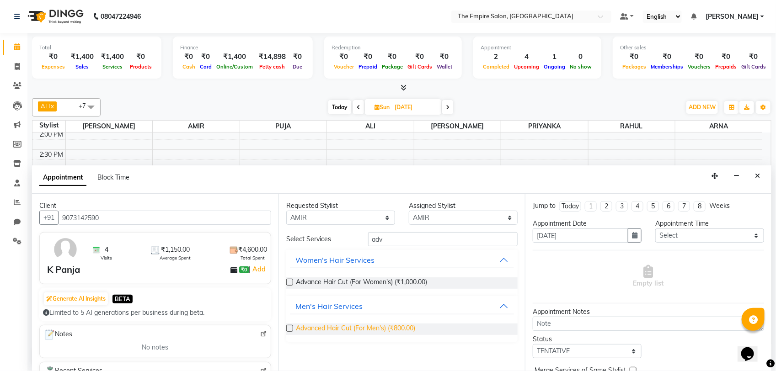
click at [361, 326] on span "Advanced Hair Cut (For Men's) (₹800.00)" at bounding box center [355, 329] width 119 height 11
checkbox input "false"
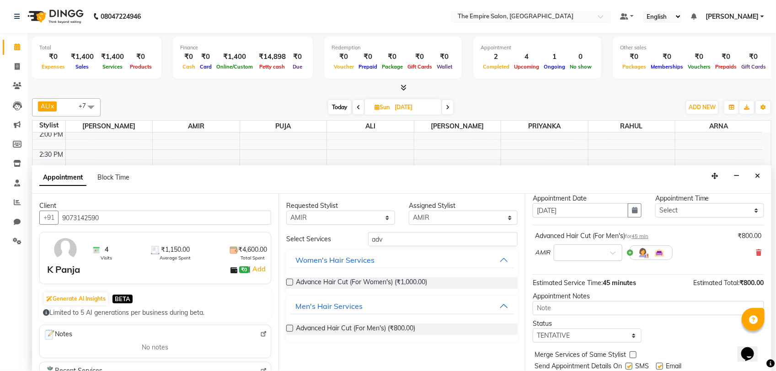
scroll to position [0, 0]
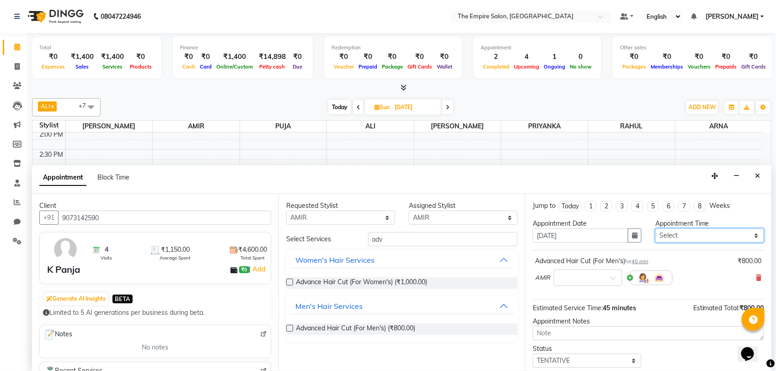
click at [671, 236] on select "Select 10:00 AM 10:20 AM 10:40 AM 11:00 AM 11:20 AM 11:40 AM 12:00 PM 12:20 PM …" at bounding box center [709, 236] width 109 height 14
select select "1020"
click at [655, 229] on select "Select 10:00 AM 10:20 AM 10:40 AM 11:00 AM 11:20 AM 11:40 AM 12:00 PM 12:20 PM …" at bounding box center [709, 236] width 109 height 14
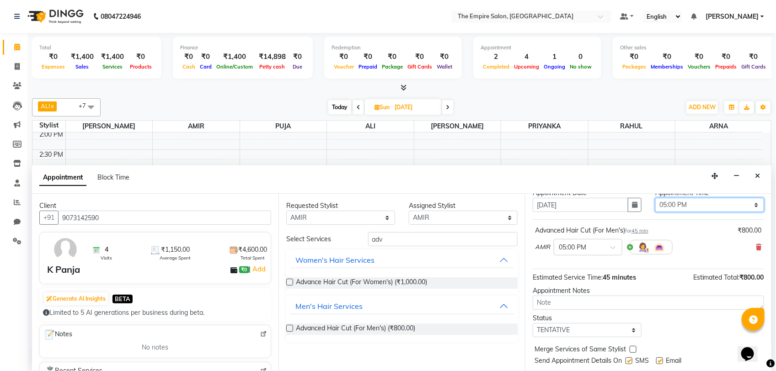
scroll to position [55, 0]
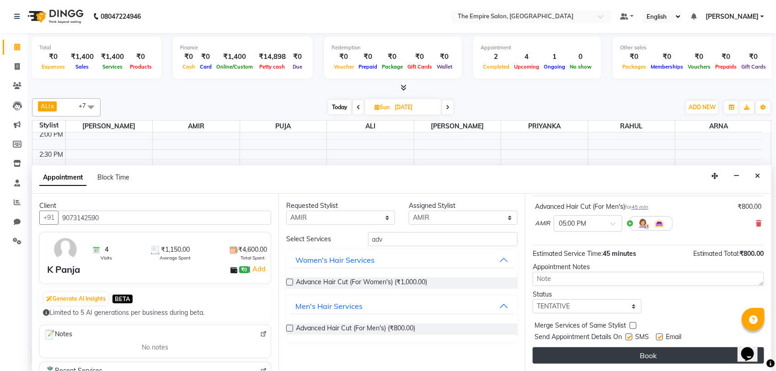
click at [615, 356] on button "Book" at bounding box center [647, 355] width 231 height 16
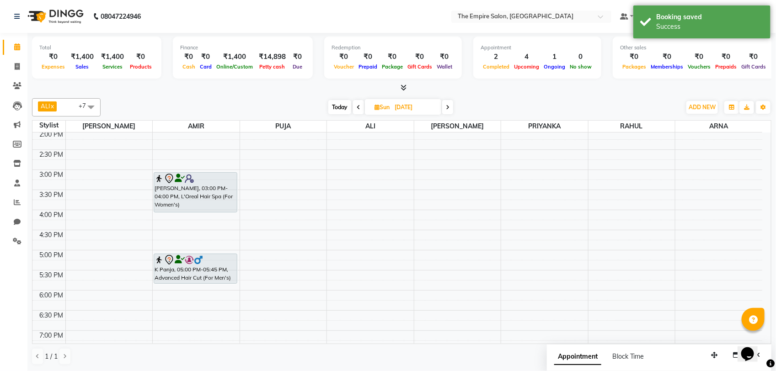
click at [335, 106] on span "Today" at bounding box center [339, 107] width 23 height 14
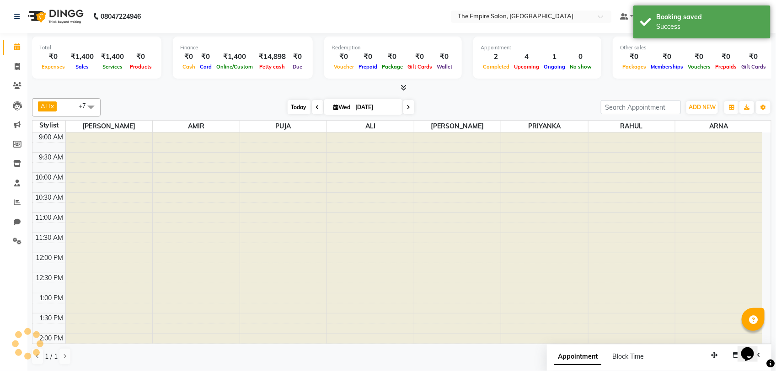
scroll to position [204, 0]
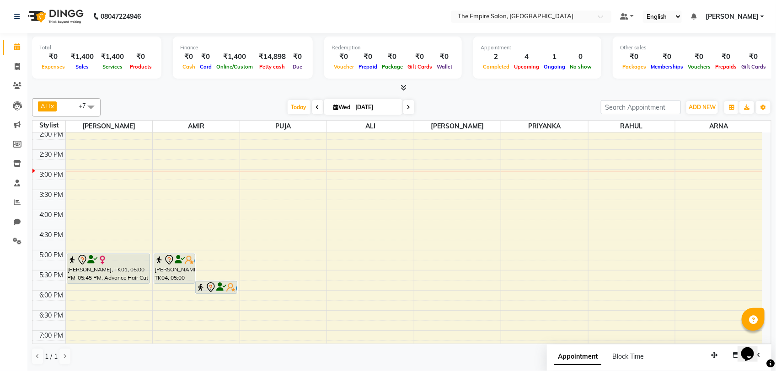
drag, startPoint x: 22, startPoint y: 328, endPoint x: 12, endPoint y: 307, distance: 23.5
click at [22, 321] on div "Calendar Invoice Clients Leads Marketing Members Inventory Staff Reports Chat S…" at bounding box center [61, 191] width 123 height 331
click at [403, 112] on span at bounding box center [408, 107] width 11 height 14
type input "[DATE]"
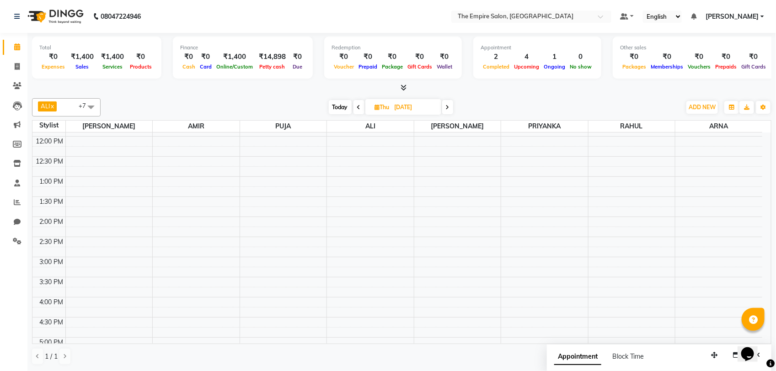
scroll to position [0, 0]
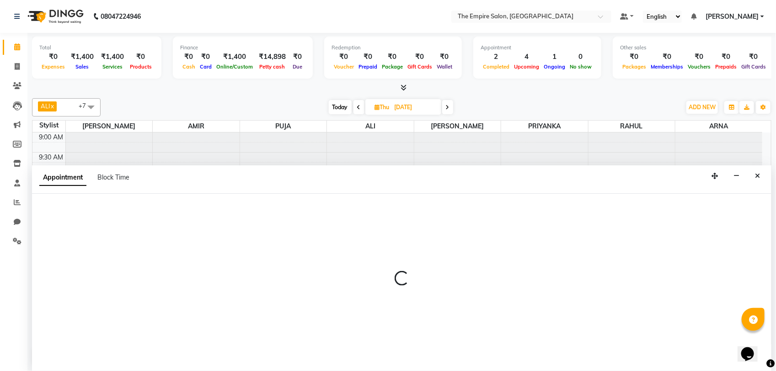
select select "78687"
select select "tentative"
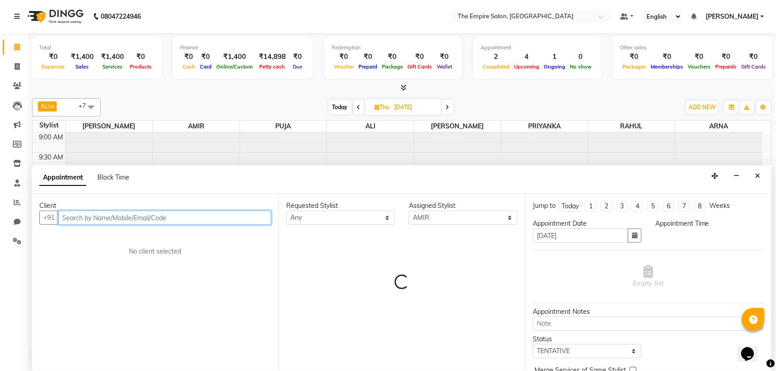
select select "720"
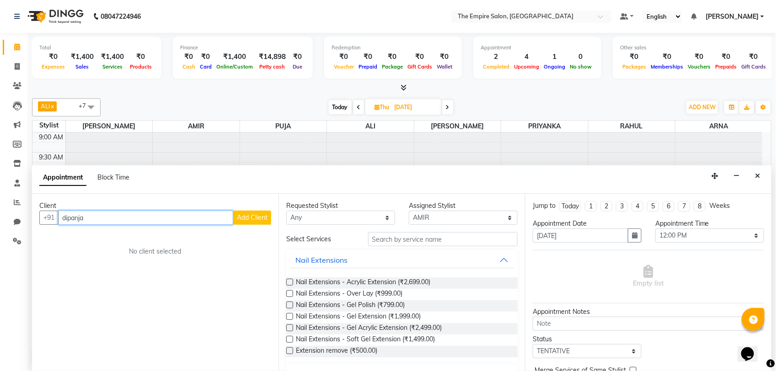
type input "[PERSON_NAME]"
drag, startPoint x: 130, startPoint y: 216, endPoint x: 46, endPoint y: 246, distance: 89.8
click at [46, 246] on div "Client +91 [PERSON_NAME] Add Client No client selected" at bounding box center [155, 282] width 246 height 177
type input "9874791164"
click at [255, 216] on span "Add Client" at bounding box center [252, 217] width 31 height 8
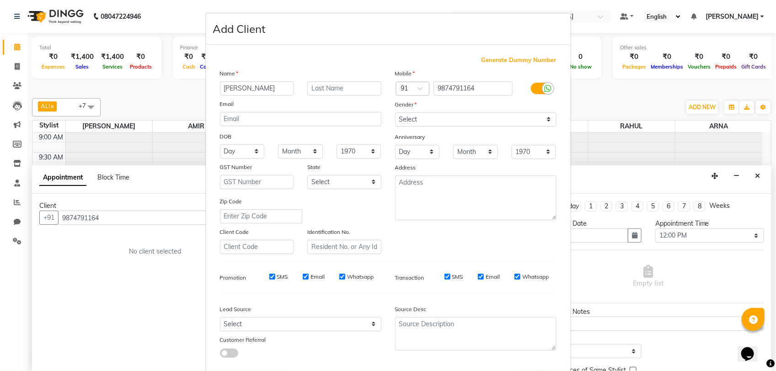
type input "[PERSON_NAME]"
click at [433, 118] on select "Select [DEMOGRAPHIC_DATA] [DEMOGRAPHIC_DATA] Other Prefer Not To Say" at bounding box center [475, 119] width 161 height 14
select select "[DEMOGRAPHIC_DATA]"
click at [395, 112] on select "Select [DEMOGRAPHIC_DATA] [DEMOGRAPHIC_DATA] Other Prefer Not To Say" at bounding box center [475, 119] width 161 height 14
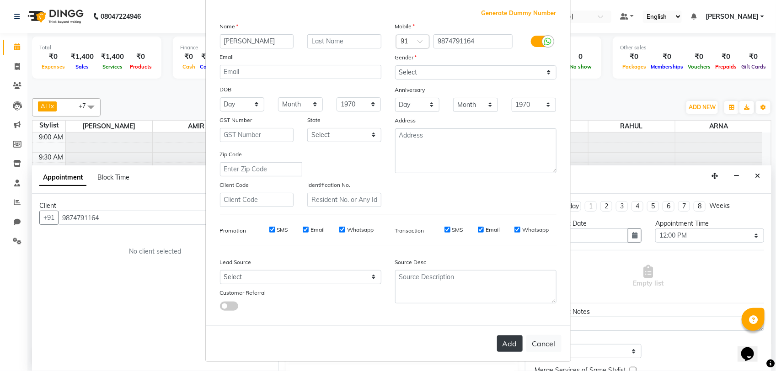
click at [509, 336] on button "Add" at bounding box center [510, 343] width 26 height 16
select select
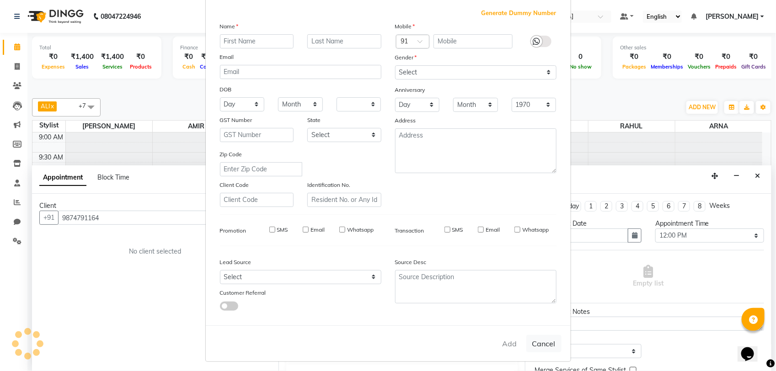
select select
checkbox input "false"
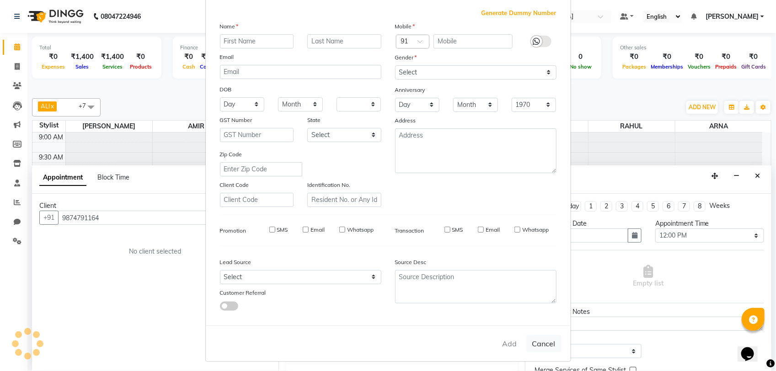
checkbox input "false"
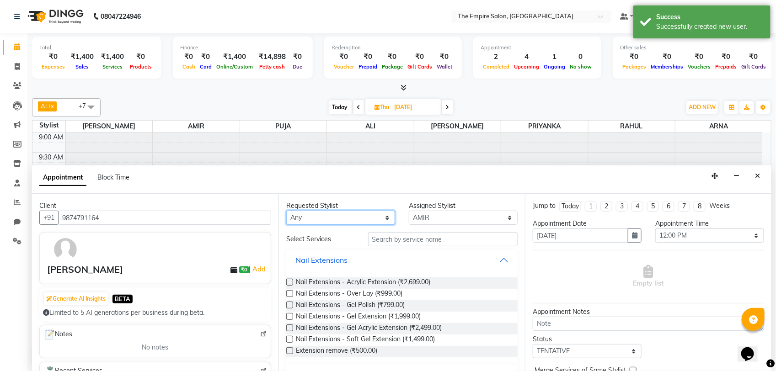
click at [337, 218] on select "Any [PERSON_NAME] [PERSON_NAME] [PERSON_NAME] [PERSON_NAME] PRIYANKA PUJA [PERS…" at bounding box center [340, 218] width 109 height 14
select select "78687"
click at [286, 211] on select "Any [PERSON_NAME] [PERSON_NAME] [PERSON_NAME] [PERSON_NAME] PRIYANKA PUJA [PERS…" at bounding box center [340, 218] width 109 height 14
click at [391, 239] on input "text" at bounding box center [442, 239] width 149 height 14
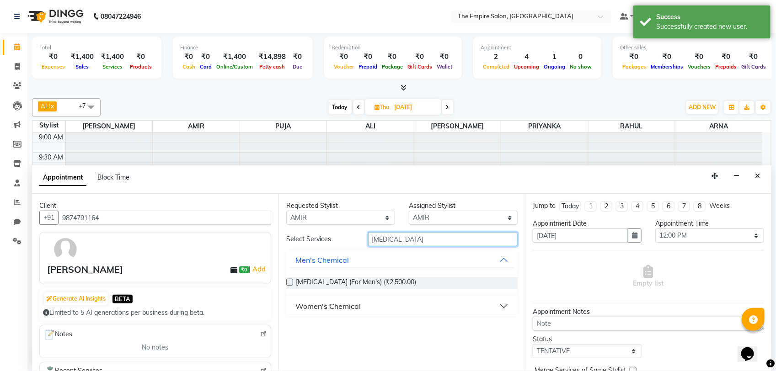
type input "[MEDICAL_DATA]"
click at [316, 305] on div "Women's Chemical" at bounding box center [327, 306] width 65 height 11
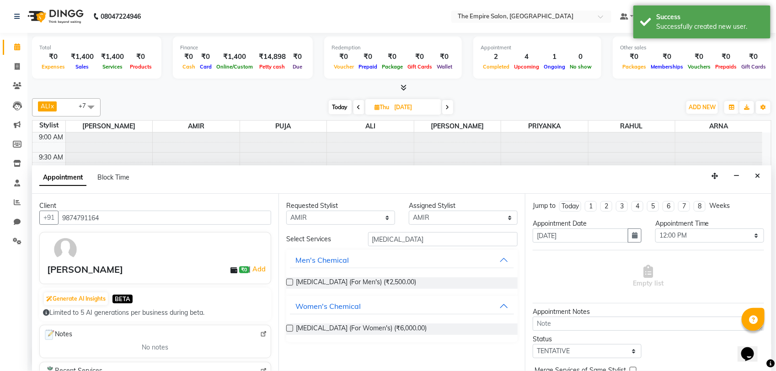
click at [291, 330] on label at bounding box center [289, 328] width 7 height 7
click at [291, 330] on input "checkbox" at bounding box center [289, 329] width 6 height 6
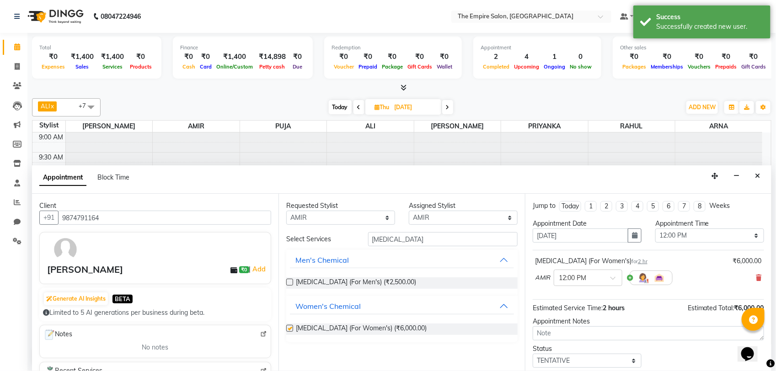
checkbox input "false"
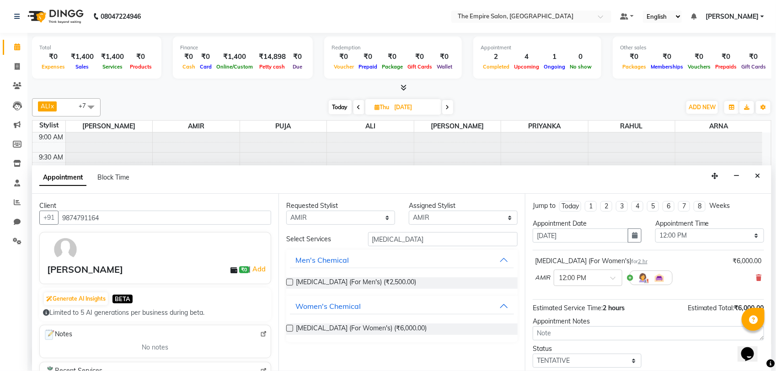
scroll to position [55, 0]
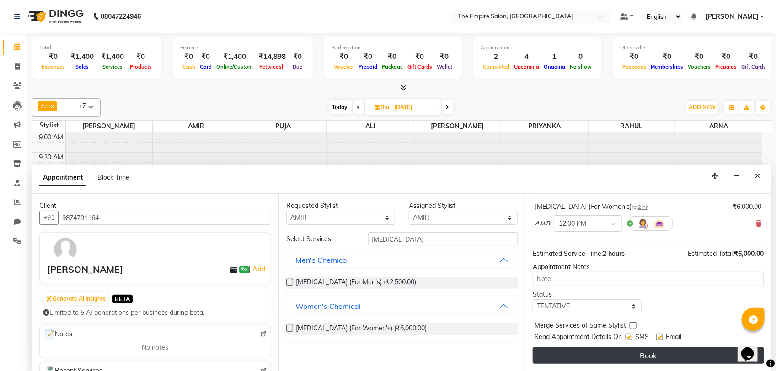
click at [621, 357] on button "Book" at bounding box center [647, 355] width 231 height 16
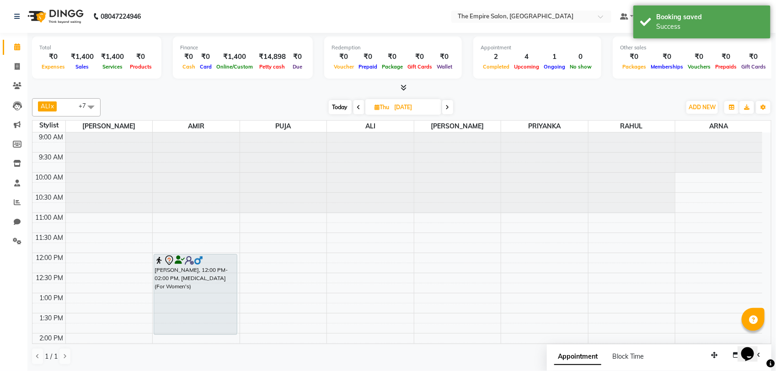
click at [331, 105] on span "Today" at bounding box center [340, 107] width 23 height 14
type input "[DATE]"
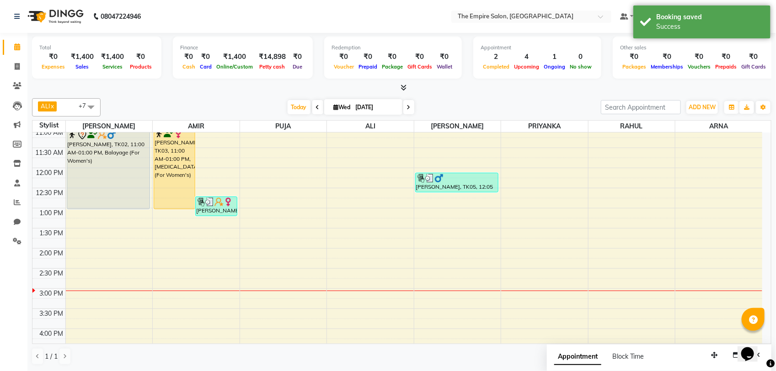
scroll to position [0, 0]
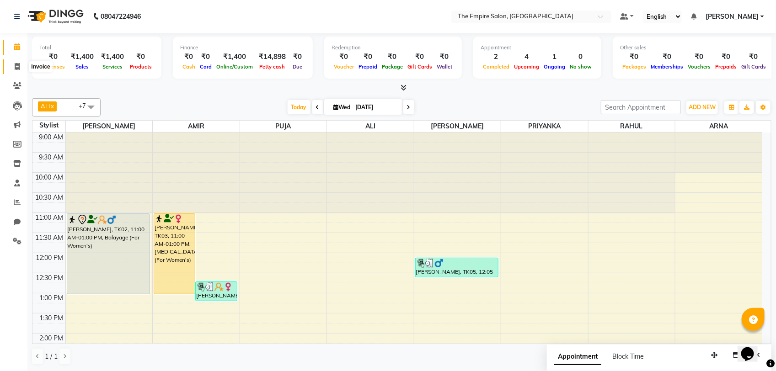
click at [11, 69] on span at bounding box center [17, 67] width 16 height 11
select select "service"
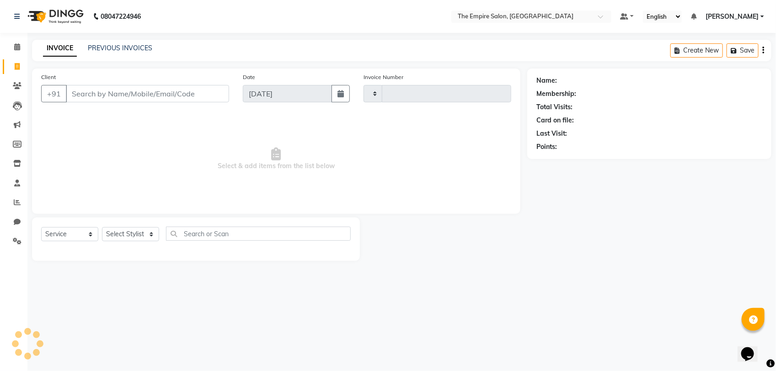
type input "1331"
select select "8221"
click at [101, 98] on input "Client" at bounding box center [147, 93] width 163 height 17
type input "9570118162"
click at [200, 93] on span "Add Client" at bounding box center [205, 93] width 36 height 9
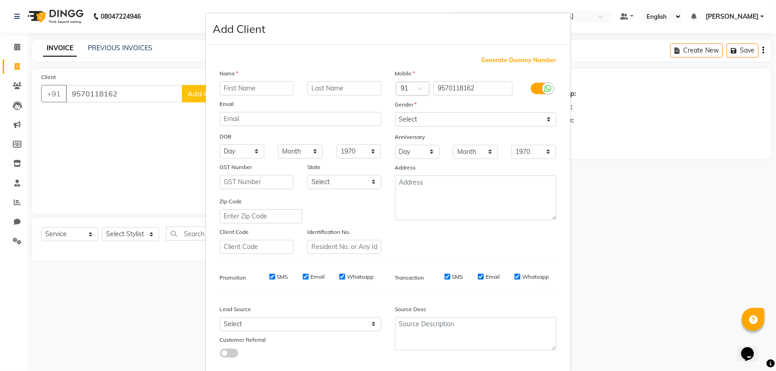
click at [257, 88] on input "text" at bounding box center [257, 88] width 74 height 14
type input "Rashmi"
click at [428, 117] on select "Select [DEMOGRAPHIC_DATA] [DEMOGRAPHIC_DATA] Other Prefer Not To Say" at bounding box center [475, 119] width 161 height 14
select select "[DEMOGRAPHIC_DATA]"
click at [395, 112] on select "Select [DEMOGRAPHIC_DATA] [DEMOGRAPHIC_DATA] Other Prefer Not To Say" at bounding box center [475, 119] width 161 height 14
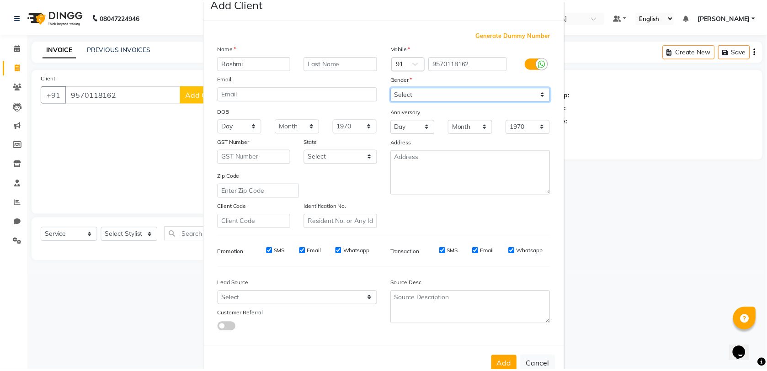
scroll to position [47, 0]
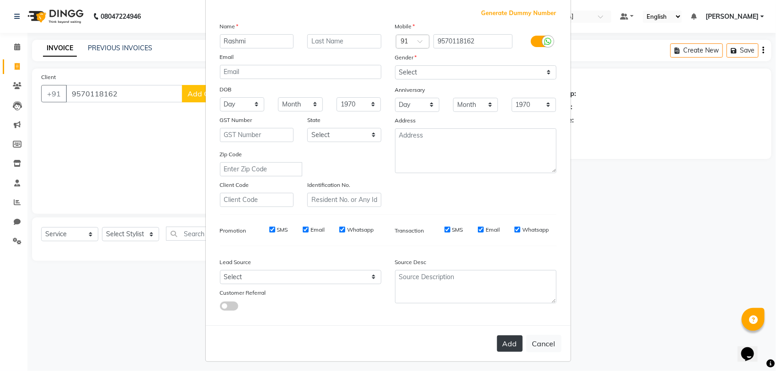
click at [501, 337] on button "Add" at bounding box center [510, 343] width 26 height 16
select select
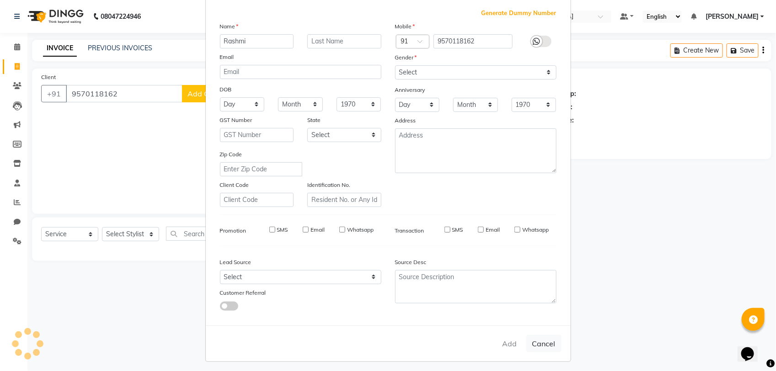
select select
checkbox input "false"
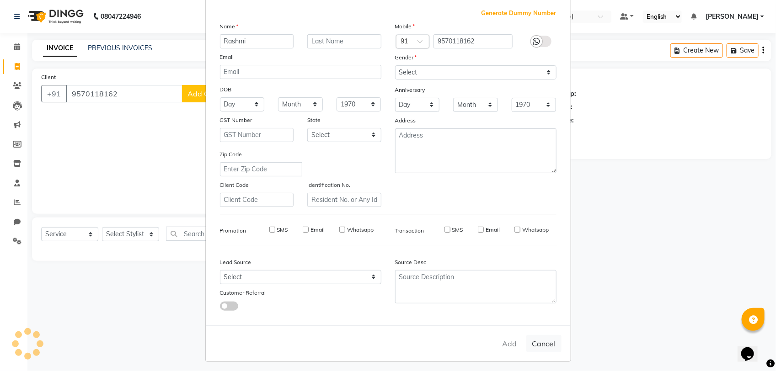
checkbox input "false"
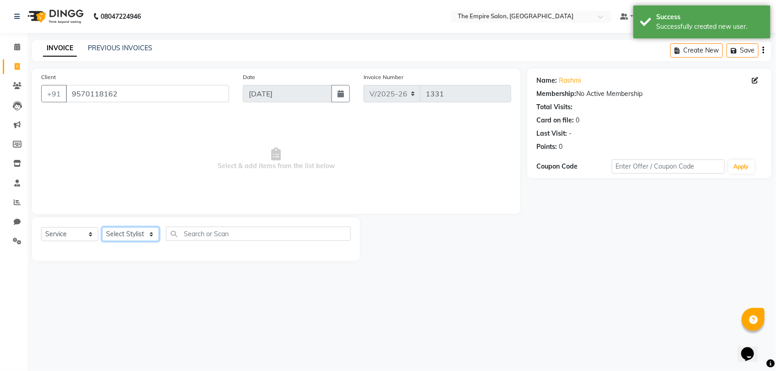
click at [143, 236] on select "Select Stylist ALI [PERSON_NAME] [PERSON_NAME] [PERSON_NAME] [PERSON_NAME] PRIY…" at bounding box center [130, 234] width 57 height 14
select select "78689"
click at [102, 227] on select "Select Stylist ALI [PERSON_NAME] [PERSON_NAME] [PERSON_NAME] [PERSON_NAME] PRIY…" at bounding box center [130, 234] width 57 height 14
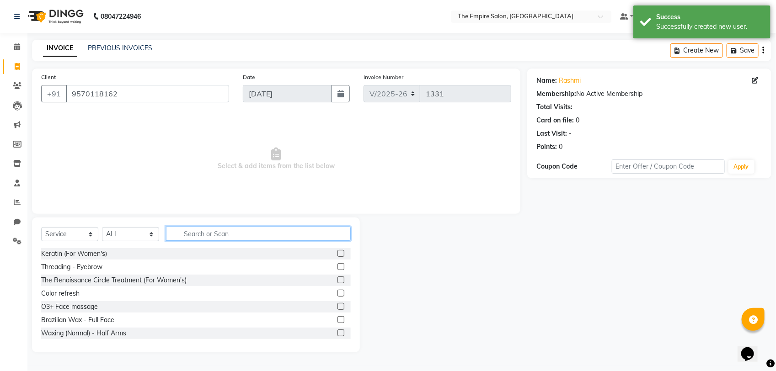
click at [190, 234] on input "text" at bounding box center [258, 234] width 185 height 14
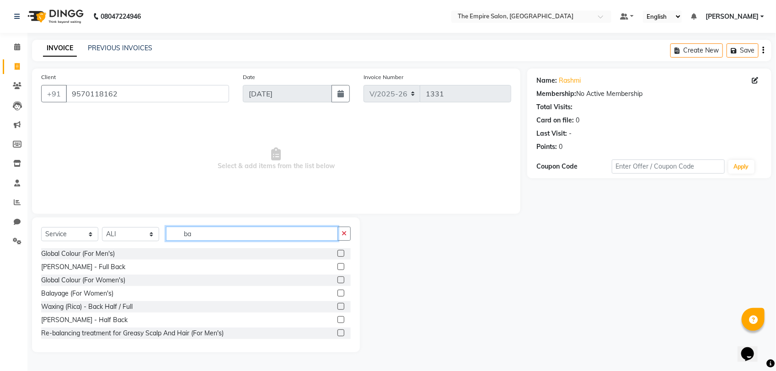
type input "b"
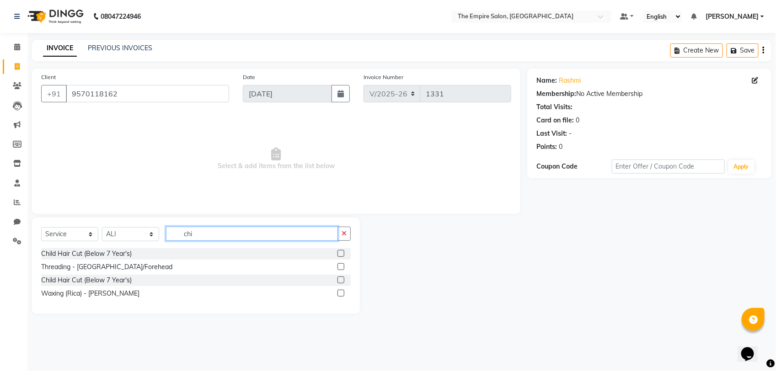
type input "chi"
click at [202, 250] on div "Child Hair Cut (Below 7 Year's)" at bounding box center [195, 253] width 309 height 11
click at [339, 256] on label at bounding box center [340, 253] width 7 height 7
click at [339, 256] on input "checkbox" at bounding box center [340, 254] width 6 height 6
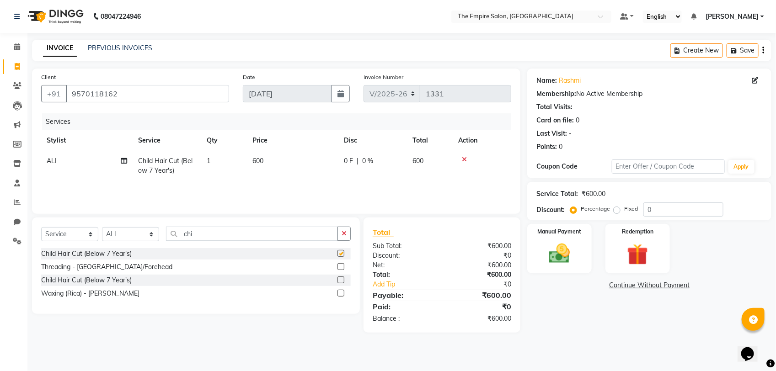
checkbox input "false"
click at [340, 281] on label at bounding box center [340, 280] width 7 height 7
click at [340, 281] on input "checkbox" at bounding box center [340, 280] width 6 height 6
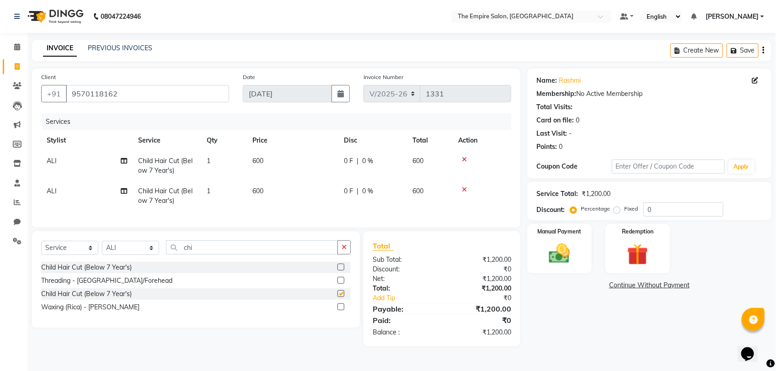
checkbox input "false"
click at [344, 250] on icon "button" at bounding box center [343, 247] width 5 height 6
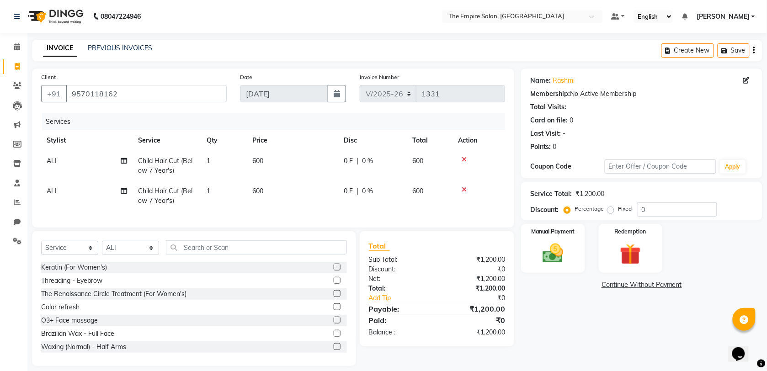
click at [465, 191] on icon at bounding box center [464, 189] width 5 height 6
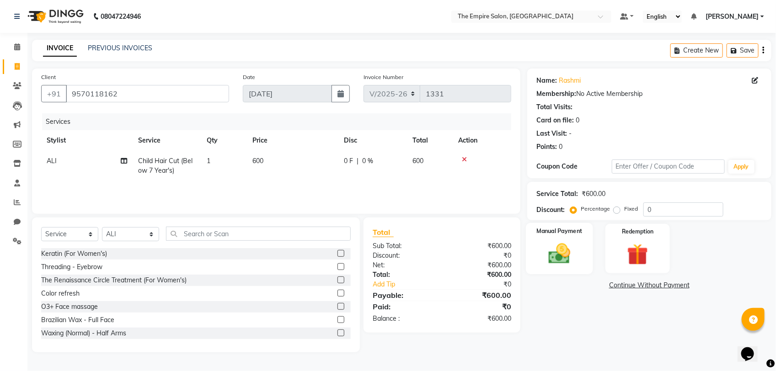
click at [558, 254] on img at bounding box center [559, 254] width 36 height 26
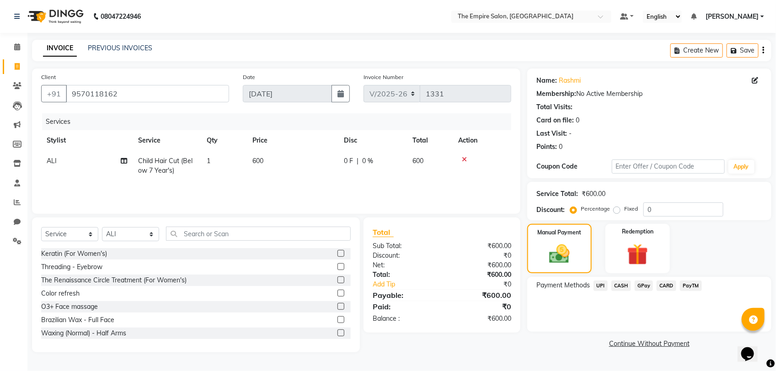
click at [620, 283] on span "CASH" at bounding box center [621, 286] width 20 height 11
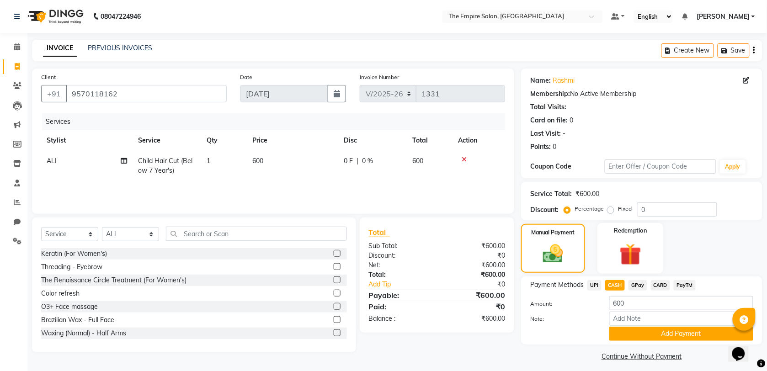
scroll to position [5, 0]
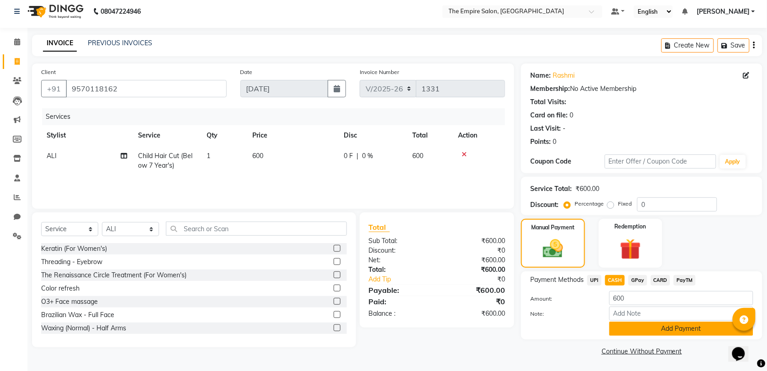
click at [638, 329] on button "Add Payment" at bounding box center [681, 329] width 144 height 14
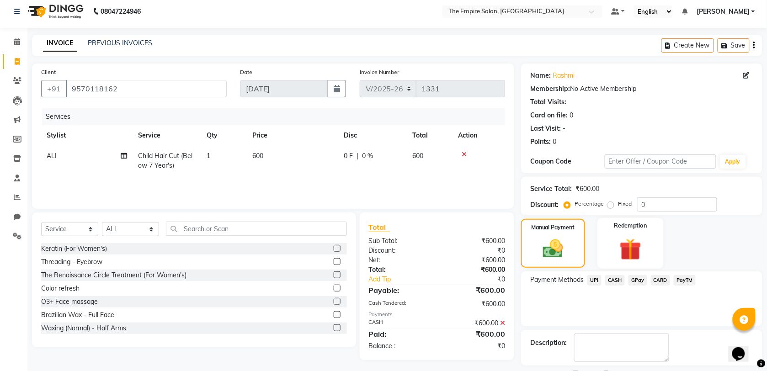
scroll to position [44, 0]
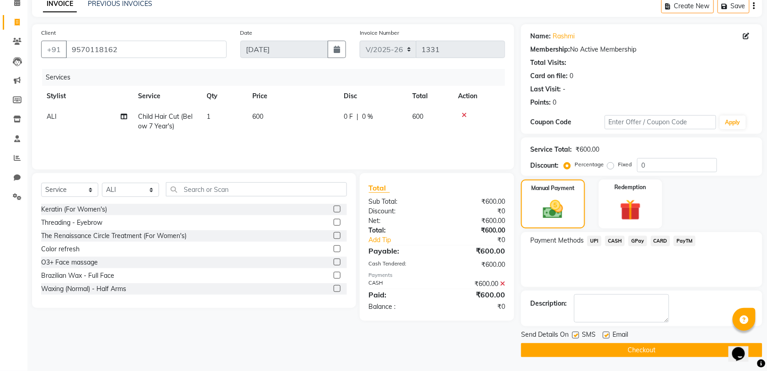
click at [589, 348] on button "Checkout" at bounding box center [641, 350] width 241 height 14
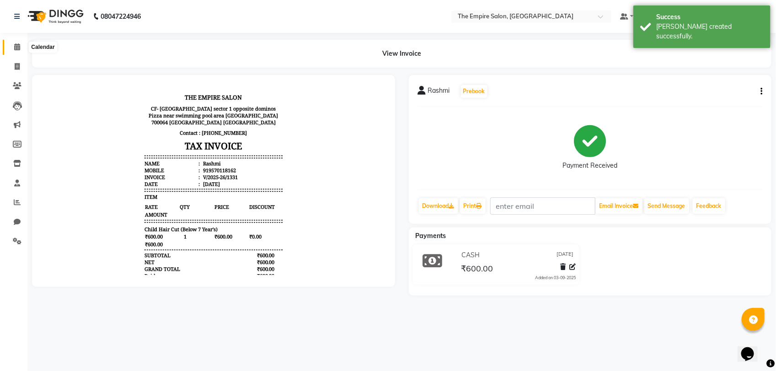
click at [19, 47] on icon at bounding box center [17, 46] width 6 height 7
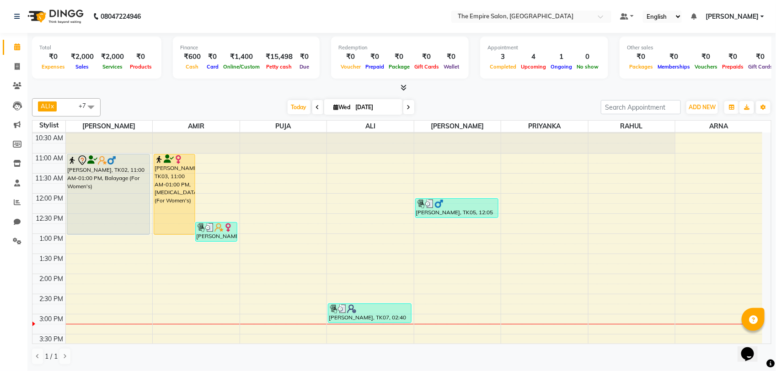
scroll to position [57, 0]
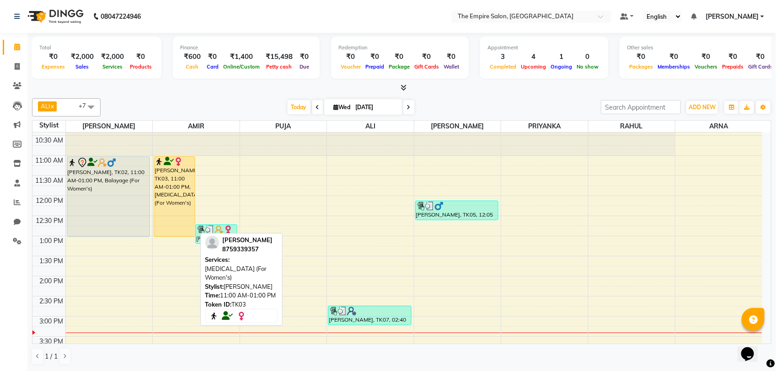
click at [166, 216] on div "[PERSON_NAME], TK03, 11:00 AM-01:00 PM, [MEDICAL_DATA] (For Women's)" at bounding box center [174, 197] width 41 height 80
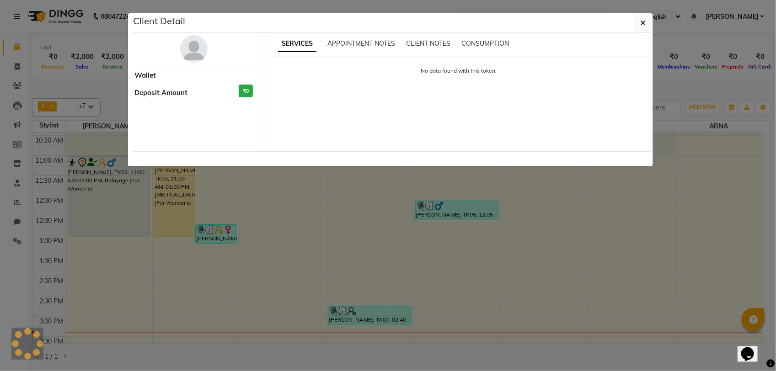
select select "1"
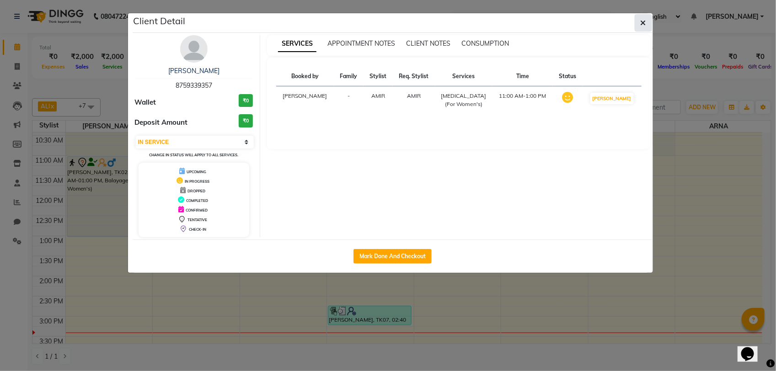
click at [642, 21] on icon "button" at bounding box center [642, 22] width 5 height 7
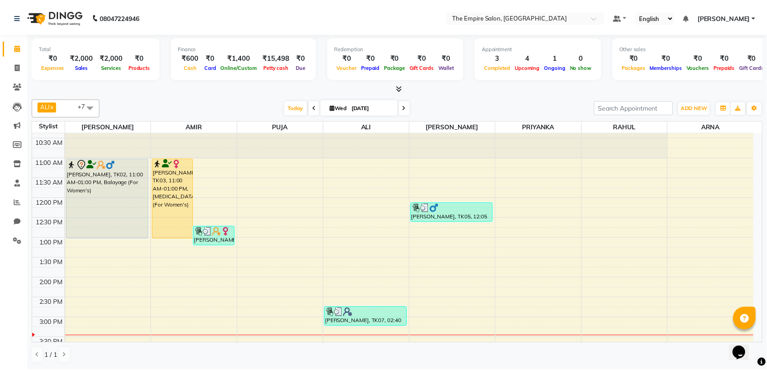
scroll to position [0, 0]
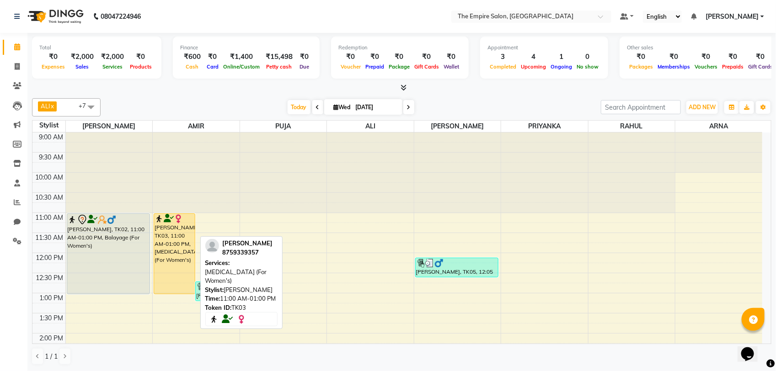
click at [170, 236] on div "[PERSON_NAME], TK03, 11:00 AM-01:00 PM, [MEDICAL_DATA] (For Women's)" at bounding box center [174, 254] width 41 height 80
select select "1"
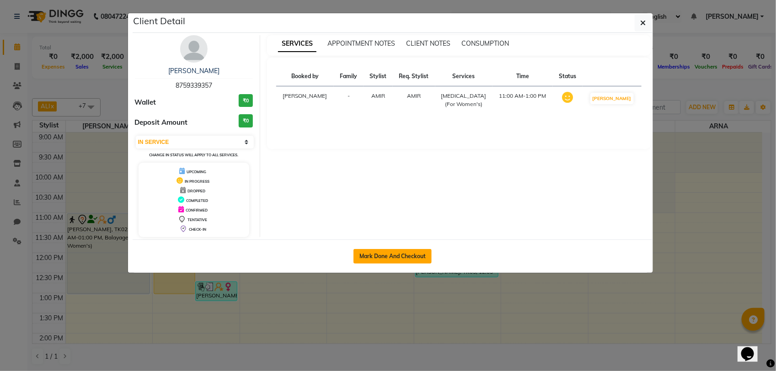
click at [397, 262] on button "Mark Done And Checkout" at bounding box center [392, 256] width 78 height 15
select select "service"
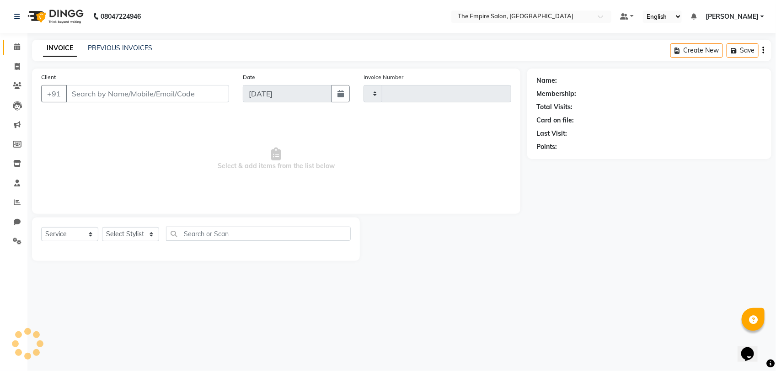
type input "1332"
select select "8221"
type input "8759339357"
select select "78687"
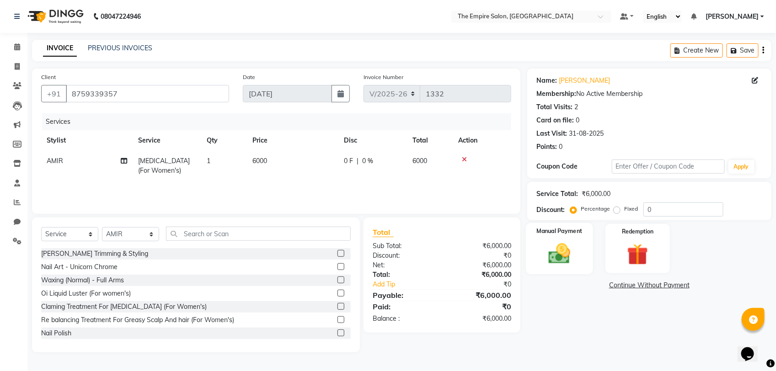
click at [563, 255] on img at bounding box center [559, 254] width 36 height 26
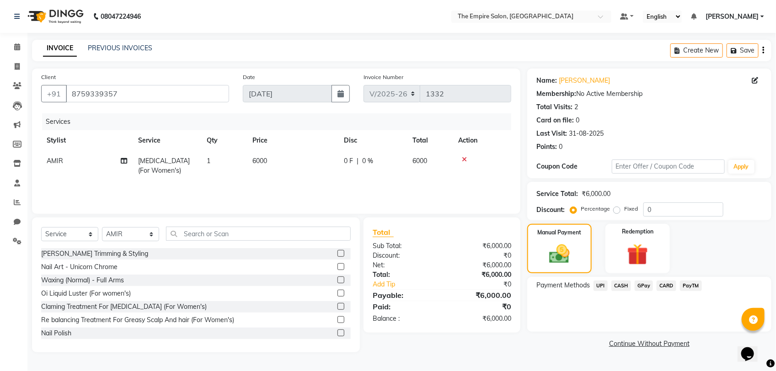
drag, startPoint x: 379, startPoint y: 284, endPoint x: 654, endPoint y: 275, distance: 274.4
drag, startPoint x: 654, startPoint y: 275, endPoint x: 274, endPoint y: 159, distance: 396.6
click at [274, 159] on td "6000" at bounding box center [292, 166] width 91 height 30
select select "78687"
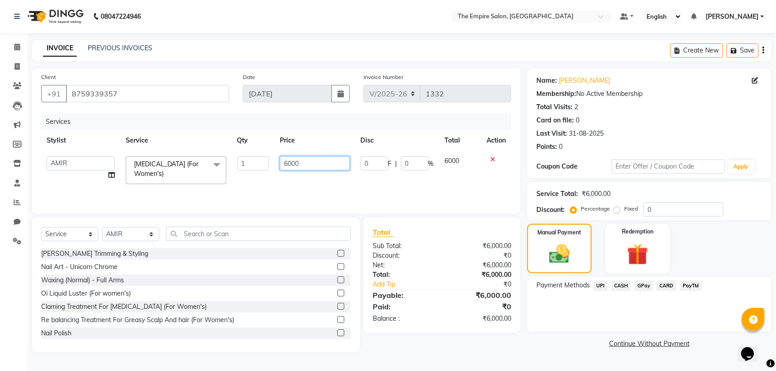
drag, startPoint x: 304, startPoint y: 165, endPoint x: 275, endPoint y: 184, distance: 34.4
click at [275, 184] on td "6000" at bounding box center [314, 170] width 80 height 39
type input "7000"
click at [569, 322] on div "Payment Methods UPI CASH GPay CARD PayTM" at bounding box center [649, 304] width 244 height 55
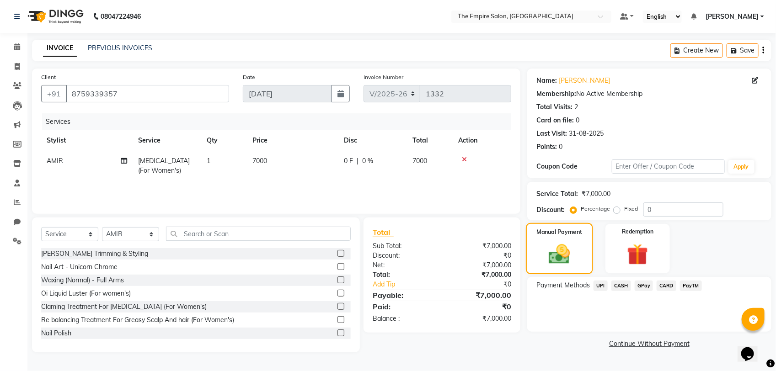
click at [567, 248] on img at bounding box center [559, 254] width 35 height 25
click at [624, 286] on span "CASH" at bounding box center [621, 286] width 20 height 11
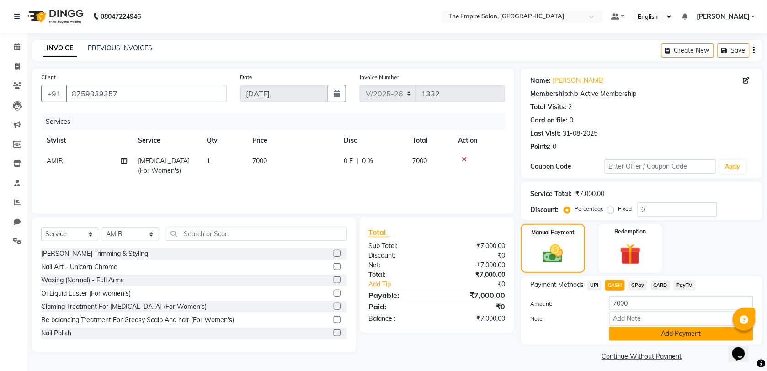
click at [637, 335] on button "Add Payment" at bounding box center [681, 334] width 144 height 14
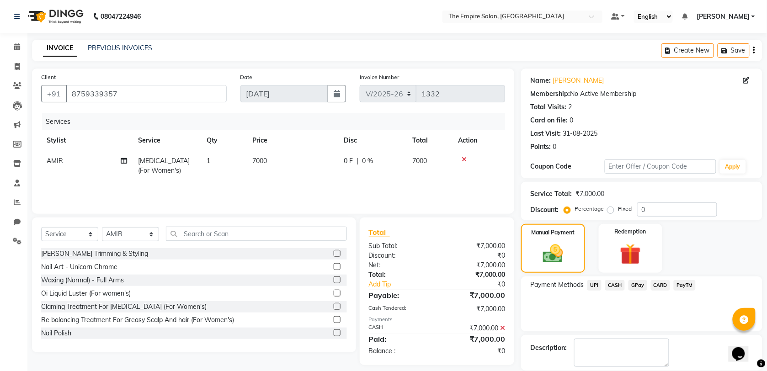
scroll to position [44, 0]
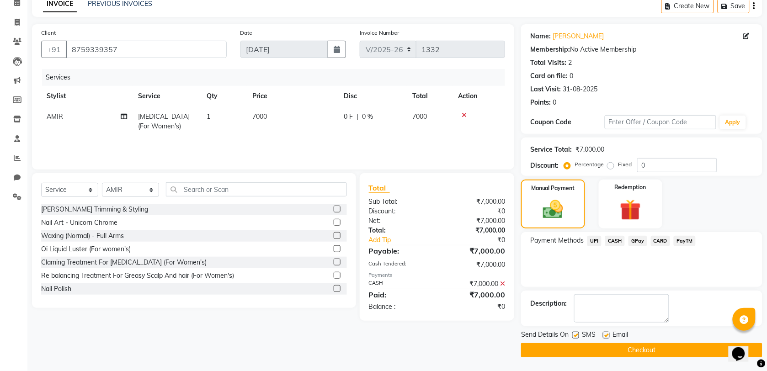
click at [651, 352] on button "Checkout" at bounding box center [641, 350] width 241 height 14
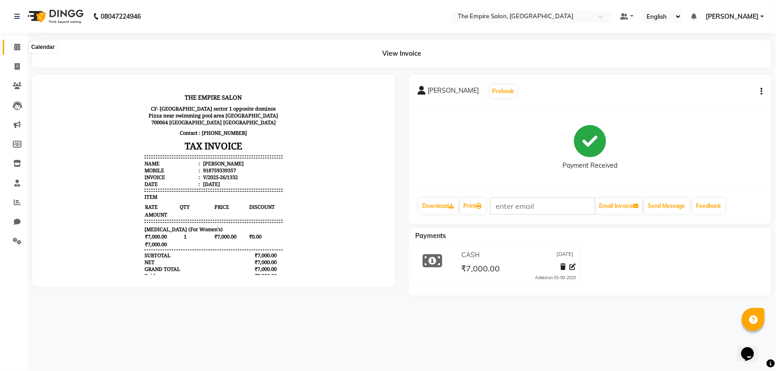
click at [16, 48] on icon at bounding box center [17, 46] width 6 height 7
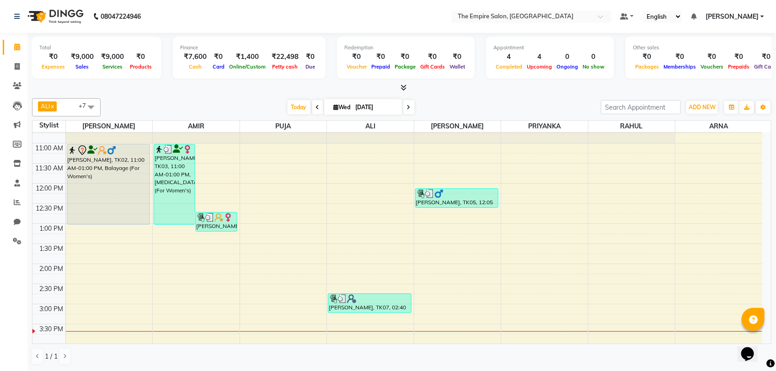
scroll to position [32, 0]
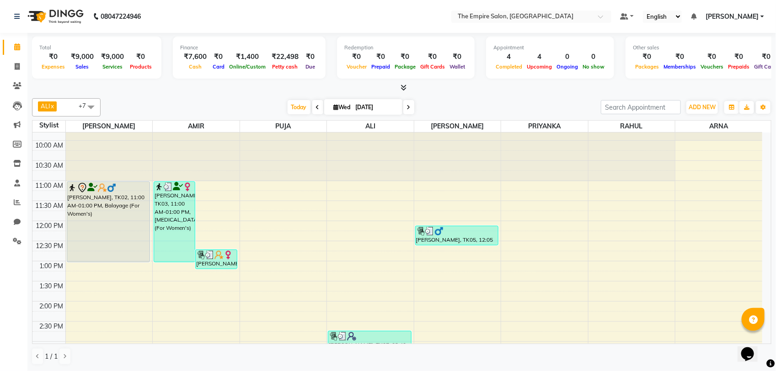
click at [407, 106] on icon at bounding box center [409, 107] width 4 height 5
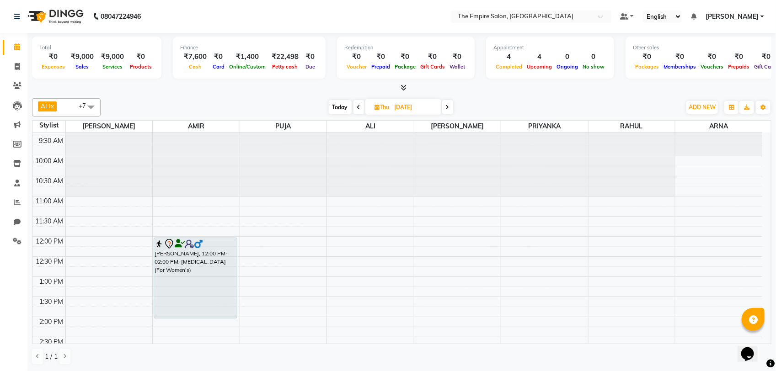
scroll to position [16, 0]
click at [447, 105] on icon at bounding box center [448, 107] width 4 height 5
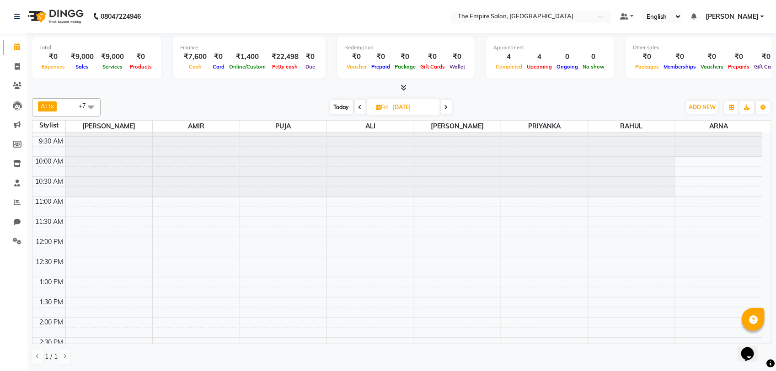
click at [448, 110] on icon at bounding box center [446, 107] width 4 height 5
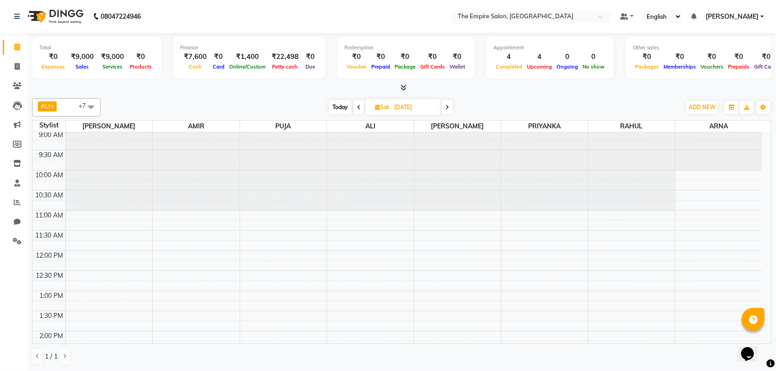
scroll to position [0, 0]
click at [444, 106] on span at bounding box center [446, 107] width 11 height 14
type input "[DATE]"
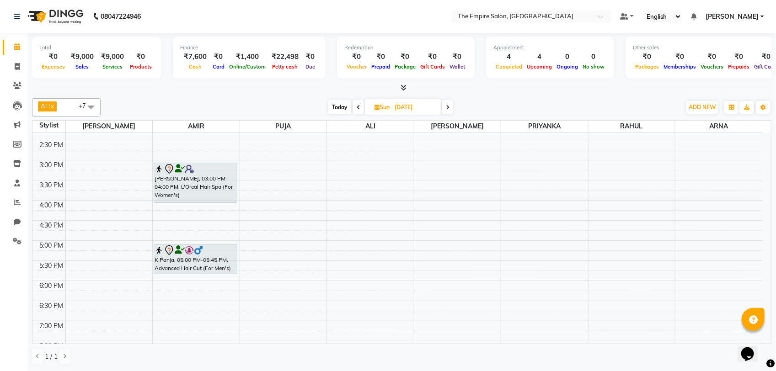
scroll to position [187, 0]
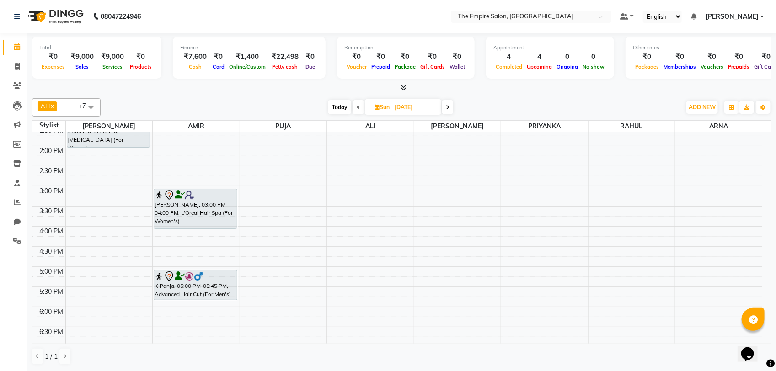
click at [391, 110] on span "Sun" at bounding box center [382, 107] width 20 height 7
select select "9"
select select "2025"
click at [341, 111] on span "Today" at bounding box center [339, 107] width 23 height 14
type input "[DATE]"
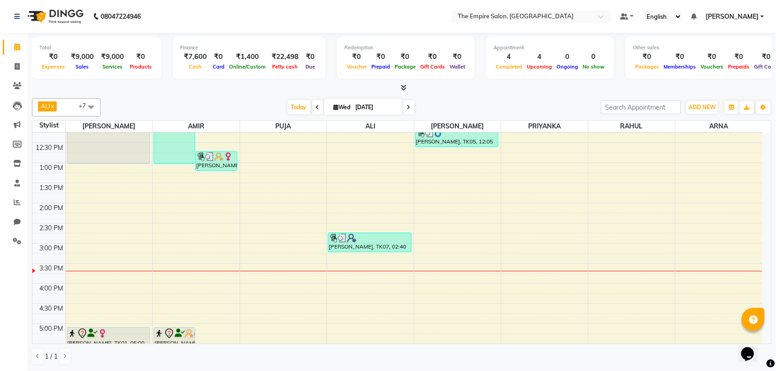
scroll to position [73, 0]
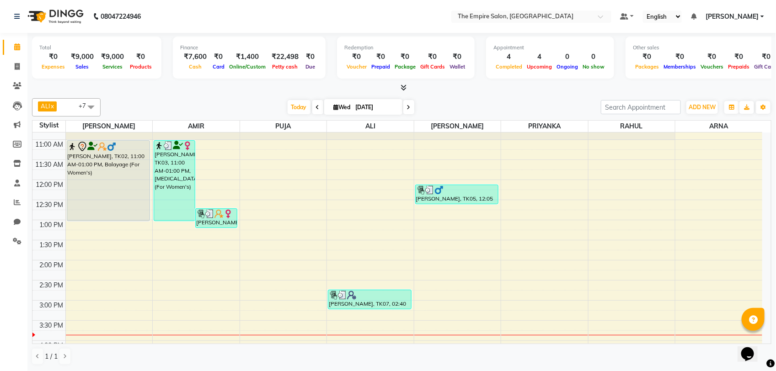
click at [340, 319] on div "9:00 AM 9:30 AM 10:00 AM 10:30 AM 11:00 AM 11:30 AM 12:00 PM 12:30 PM 1:00 PM 1…" at bounding box center [396, 320] width 729 height 522
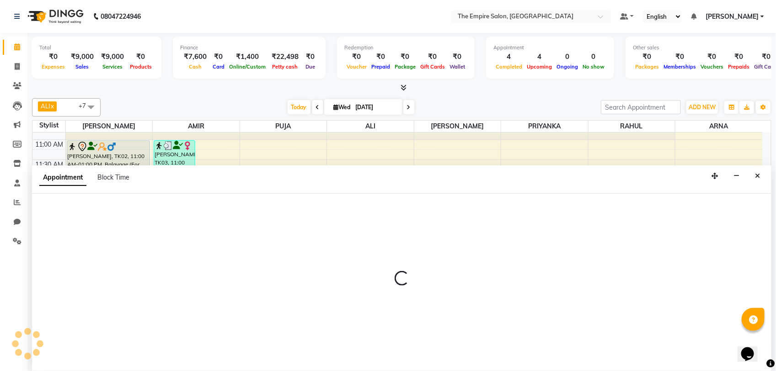
select select "78689"
select select "tentative"
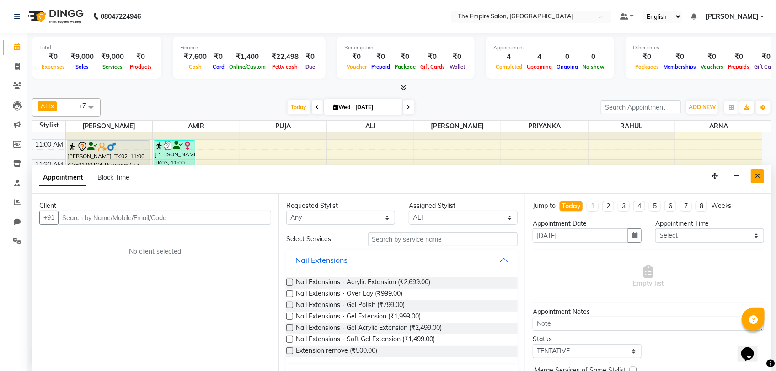
click at [763, 175] on button "Close" at bounding box center [756, 176] width 13 height 14
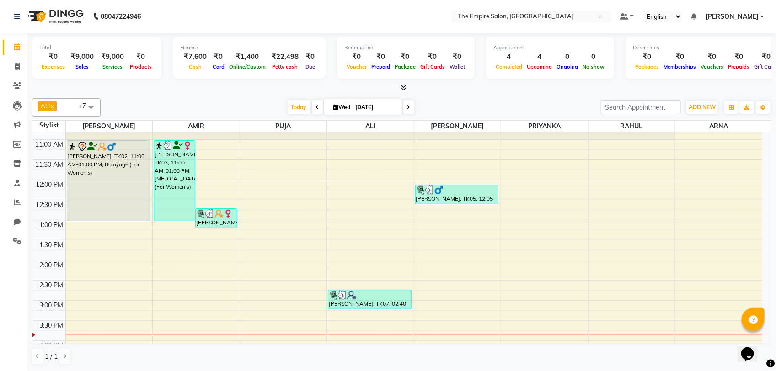
scroll to position [130, 0]
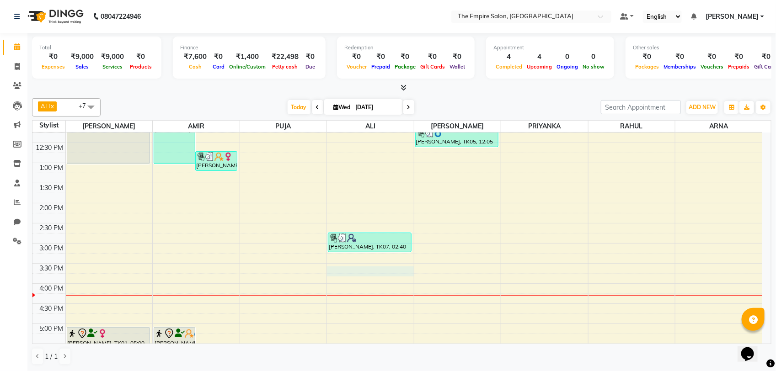
click at [357, 272] on div "9:00 AM 9:30 AM 10:00 AM 10:30 AM 11:00 AM 11:30 AM 12:00 PM 12:30 PM 1:00 PM 1…" at bounding box center [396, 263] width 729 height 522
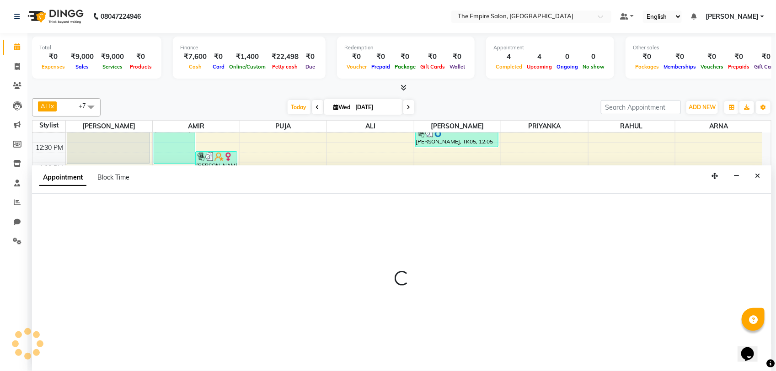
select select "78689"
select select "tentative"
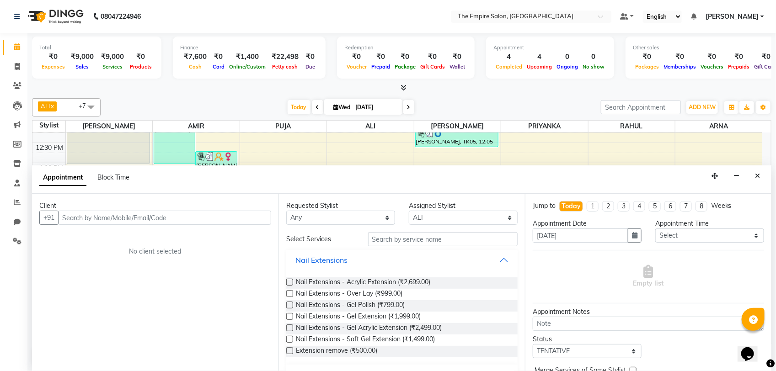
drag, startPoint x: 753, startPoint y: 177, endPoint x: 738, endPoint y: 175, distance: 15.2
click at [754, 177] on button "Close" at bounding box center [756, 176] width 13 height 14
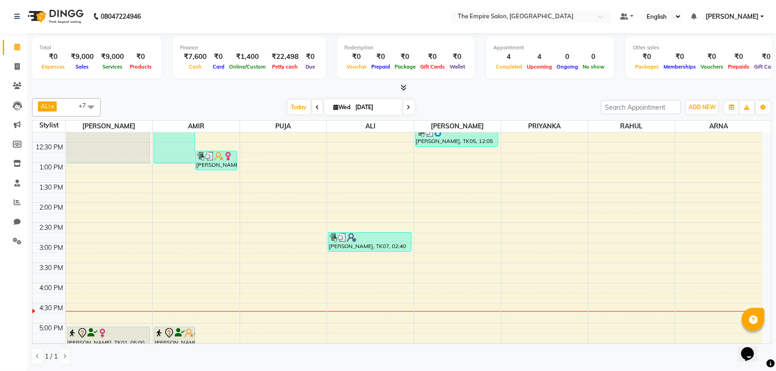
scroll to position [171, 0]
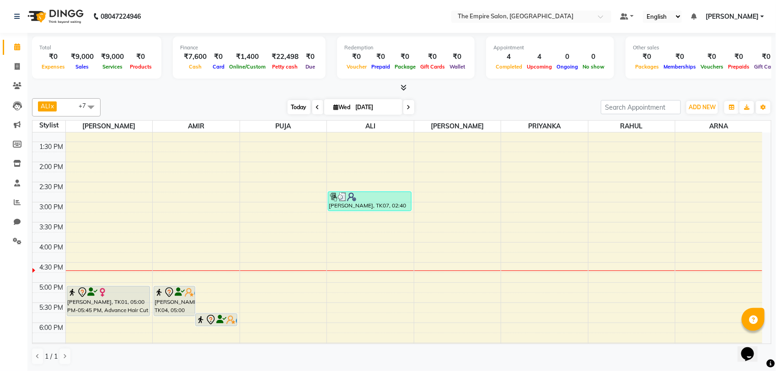
click at [293, 106] on span "Today" at bounding box center [298, 107] width 23 height 14
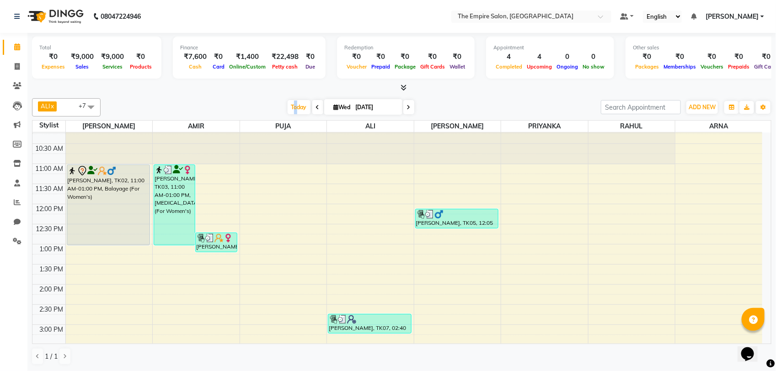
scroll to position [0, 0]
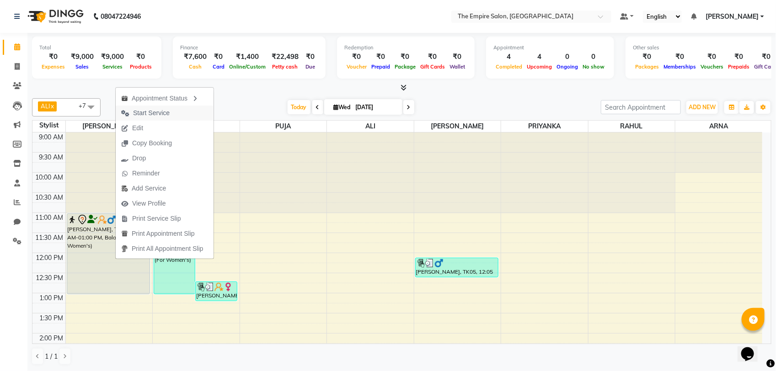
click at [182, 113] on button "Start Service" at bounding box center [165, 113] width 98 height 15
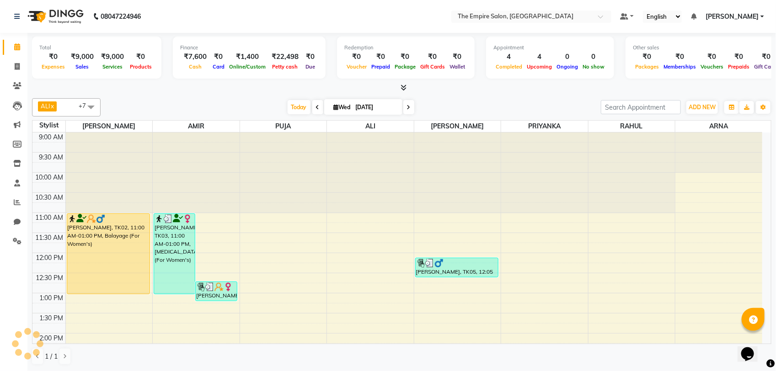
click at [409, 110] on span at bounding box center [408, 107] width 11 height 14
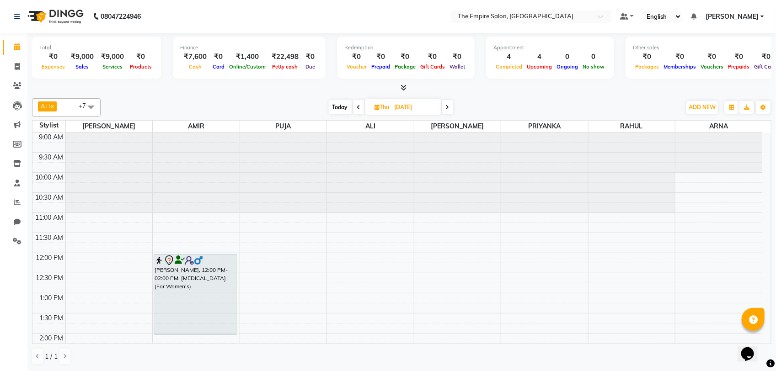
click at [342, 106] on span "Today" at bounding box center [340, 107] width 23 height 14
type input "[DATE]"
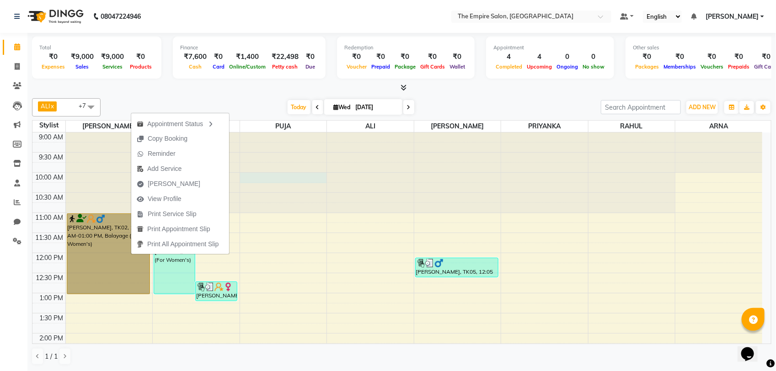
click at [297, 133] on div at bounding box center [283, 133] width 87 height 0
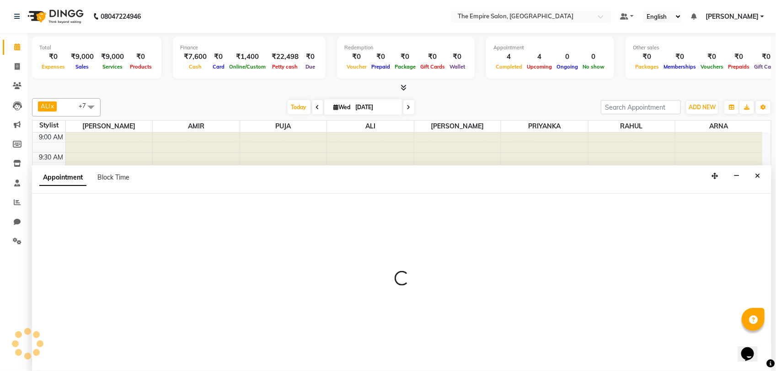
select select "78688"
select select "600"
select select "tentative"
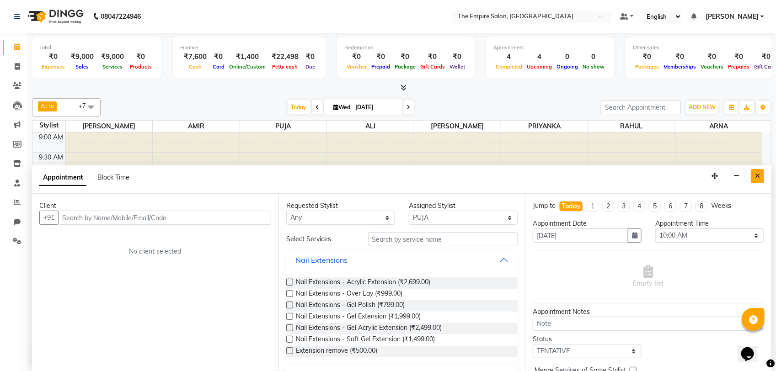
click at [760, 178] on button "Close" at bounding box center [756, 176] width 13 height 14
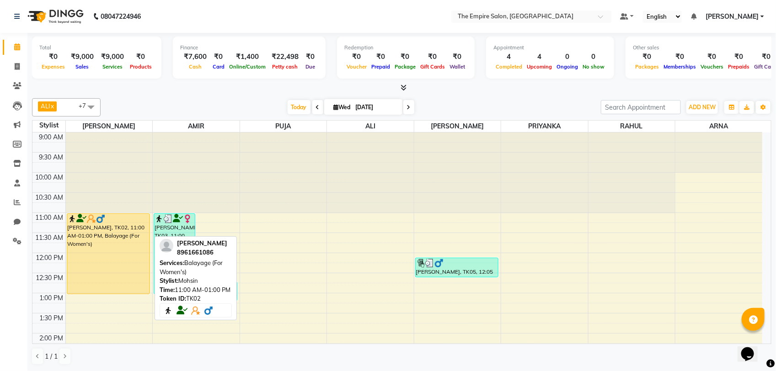
click at [98, 250] on div "[PERSON_NAME], TK02, 11:00 AM-01:00 PM, Balayage (For Women's)" at bounding box center [108, 254] width 83 height 80
select select "1"
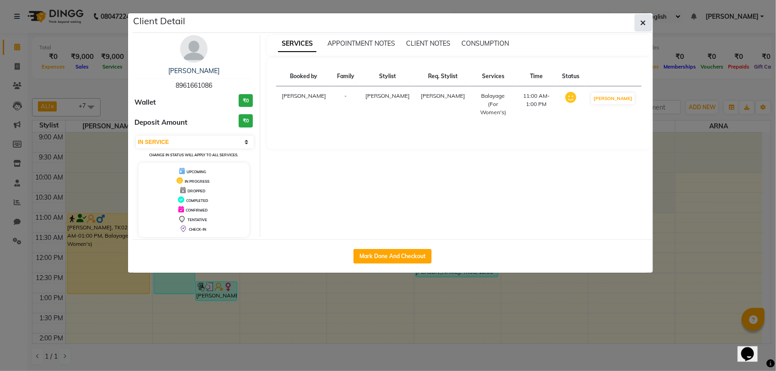
click at [638, 24] on button "button" at bounding box center [642, 22] width 17 height 17
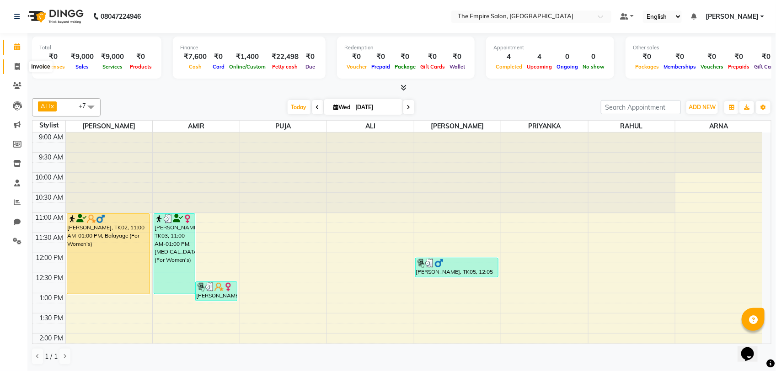
click at [13, 64] on span at bounding box center [17, 67] width 16 height 11
select select "service"
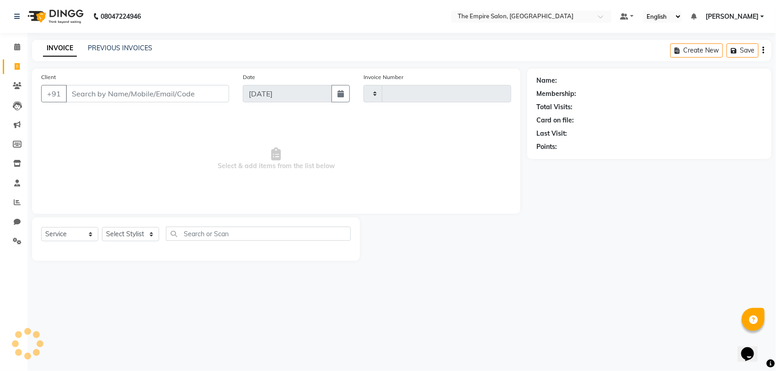
type input "1333"
select select "8221"
click at [69, 235] on select "Select Service Product Membership Package Voucher Prepaid Gift Card" at bounding box center [69, 234] width 57 height 14
click at [41, 227] on select "Select Service Product Membership Package Voucher Prepaid Gift Card" at bounding box center [69, 234] width 57 height 14
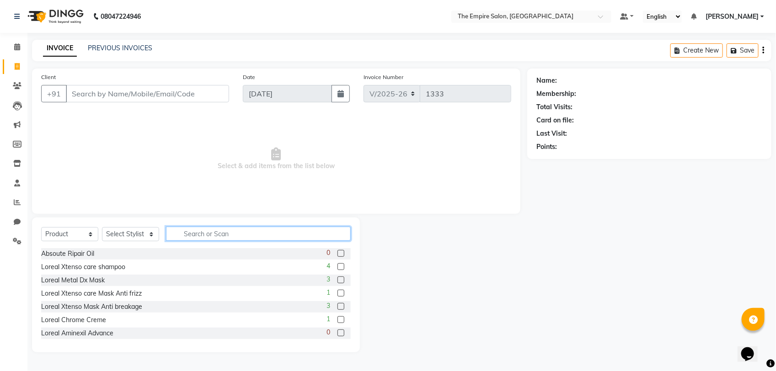
click at [202, 234] on input "text" at bounding box center [258, 234] width 185 height 14
click at [72, 237] on select "Select Service Product Membership Package Voucher Prepaid Gift Card" at bounding box center [69, 234] width 57 height 14
select select "service"
click at [41, 227] on select "Select Service Product Membership Package Voucher Prepaid Gift Card" at bounding box center [69, 234] width 57 height 14
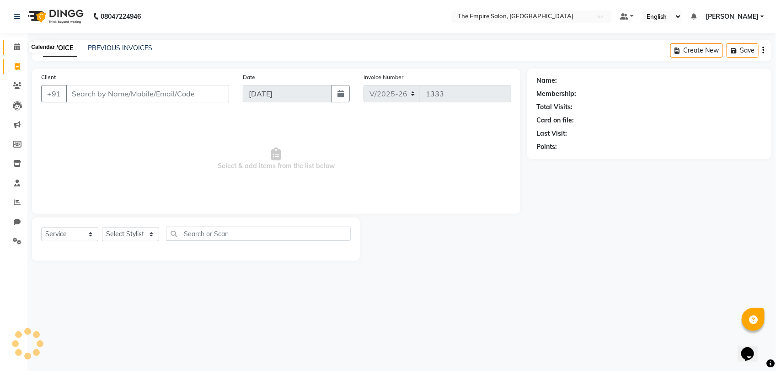
click at [16, 49] on icon at bounding box center [17, 46] width 6 height 7
